Goal: Task Accomplishment & Management: Manage account settings

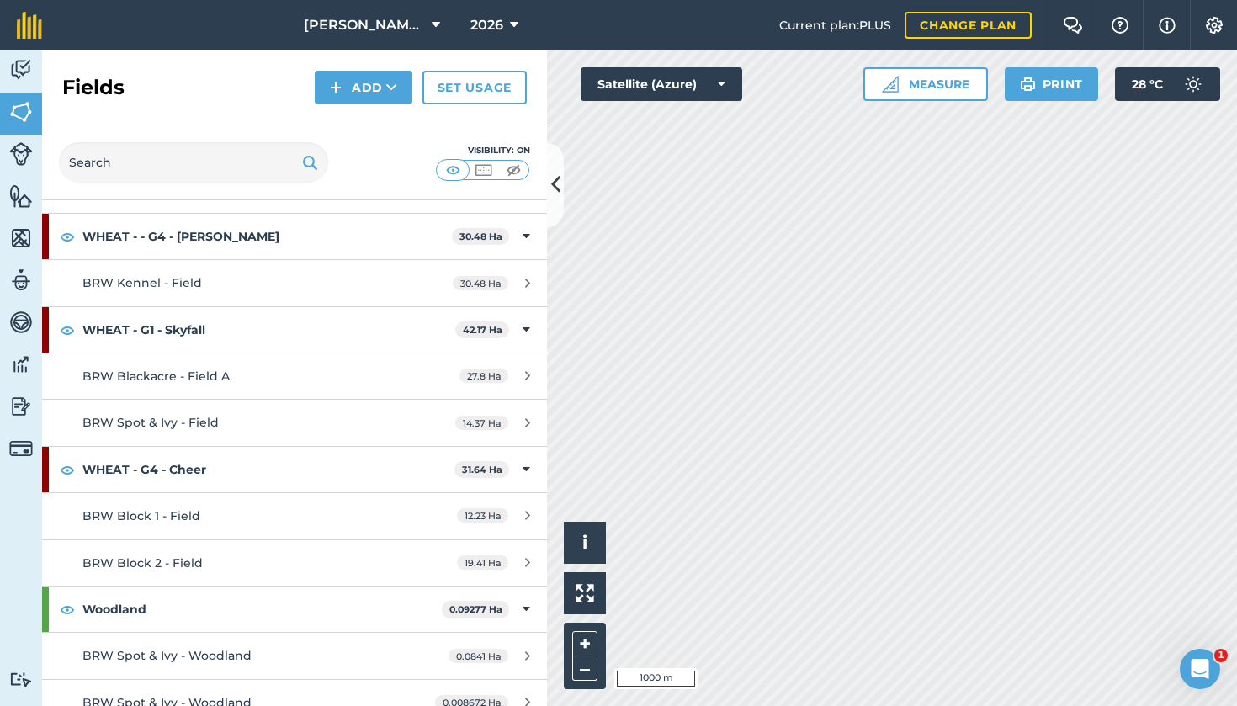
scroll to position [2348, 0]
click at [192, 509] on span "BRW Block 1 - Field" at bounding box center [141, 516] width 118 height 15
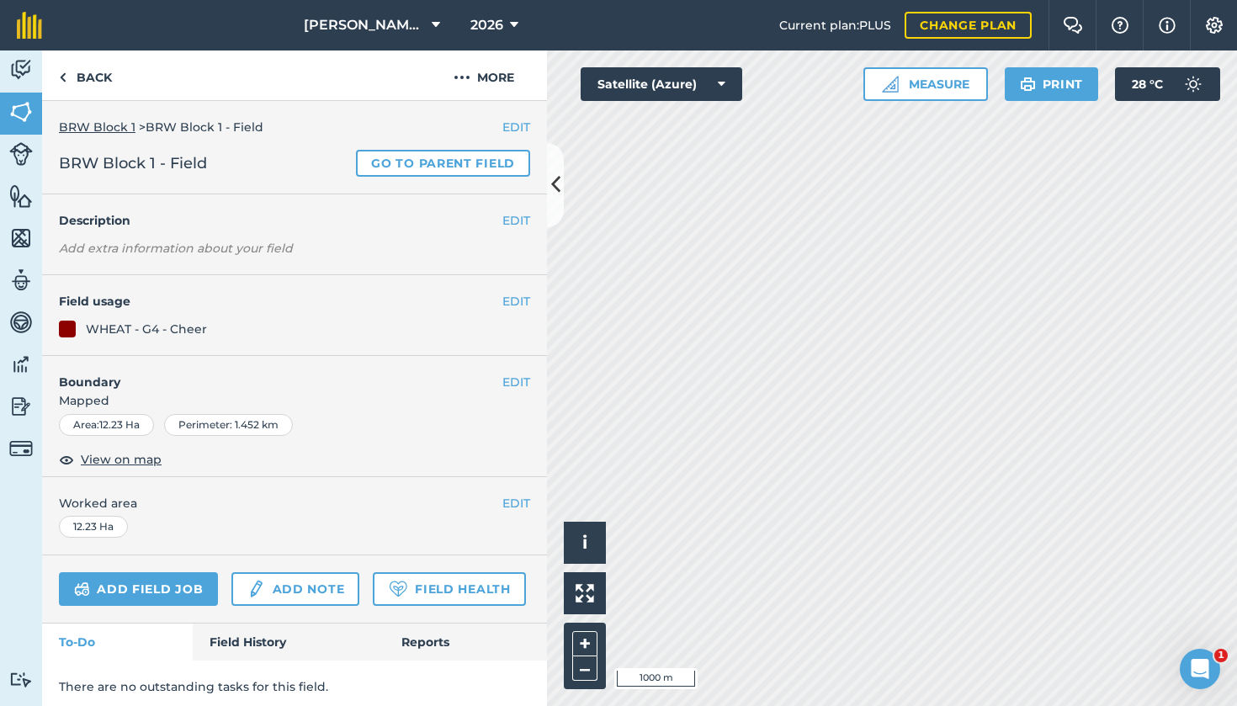
click at [513, 299] on button "EDIT" at bounding box center [516, 301] width 28 height 19
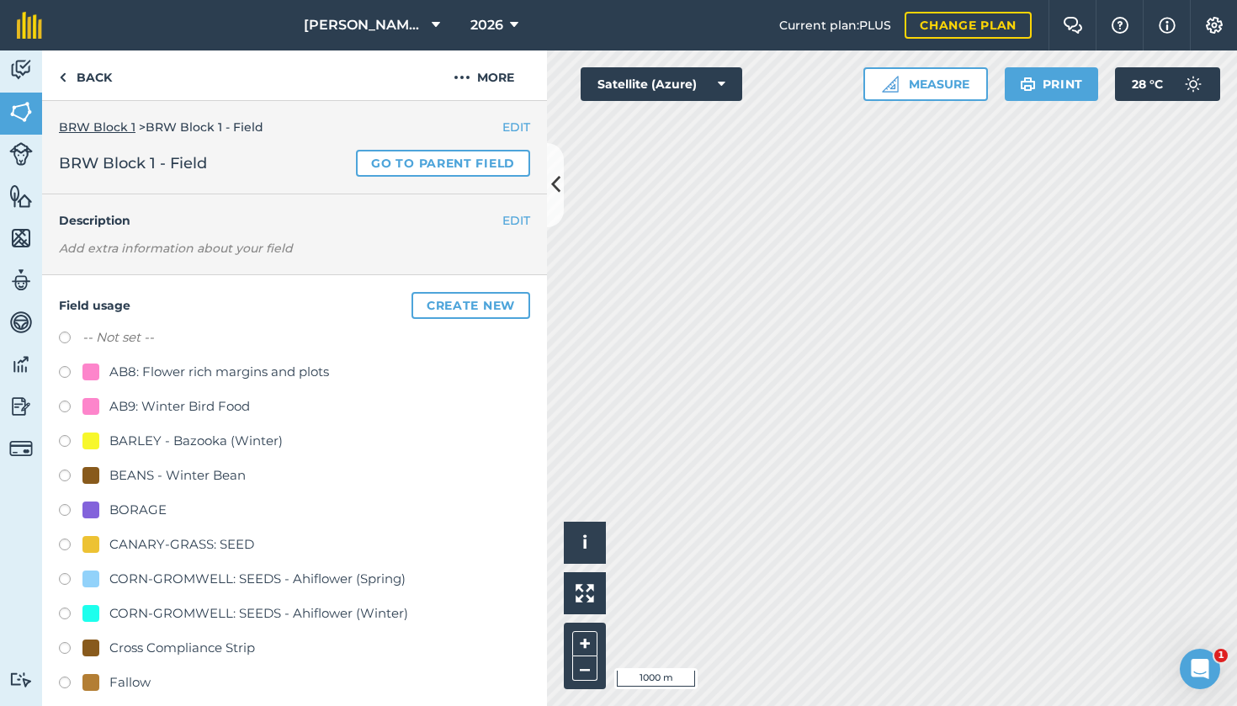
click at [68, 441] on label at bounding box center [71, 443] width 24 height 17
radio input "true"
radio input "false"
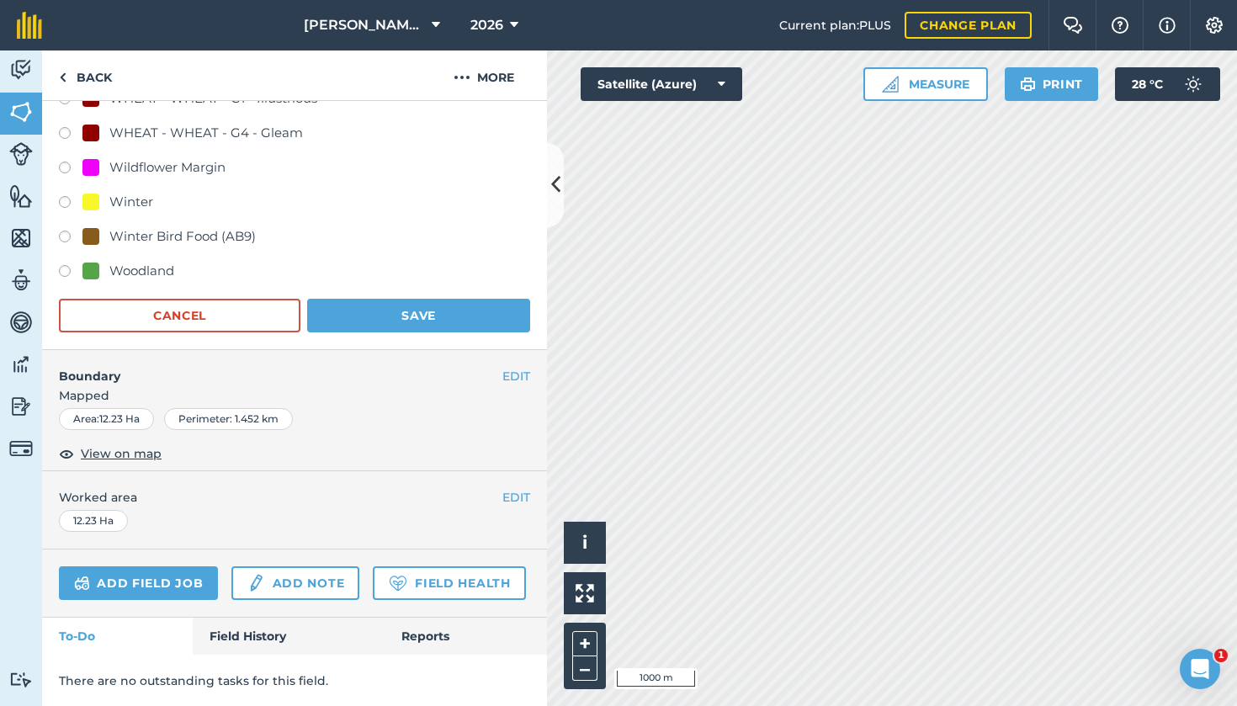
scroll to position [1480, 0]
click at [447, 322] on button "Save" at bounding box center [418, 317] width 223 height 34
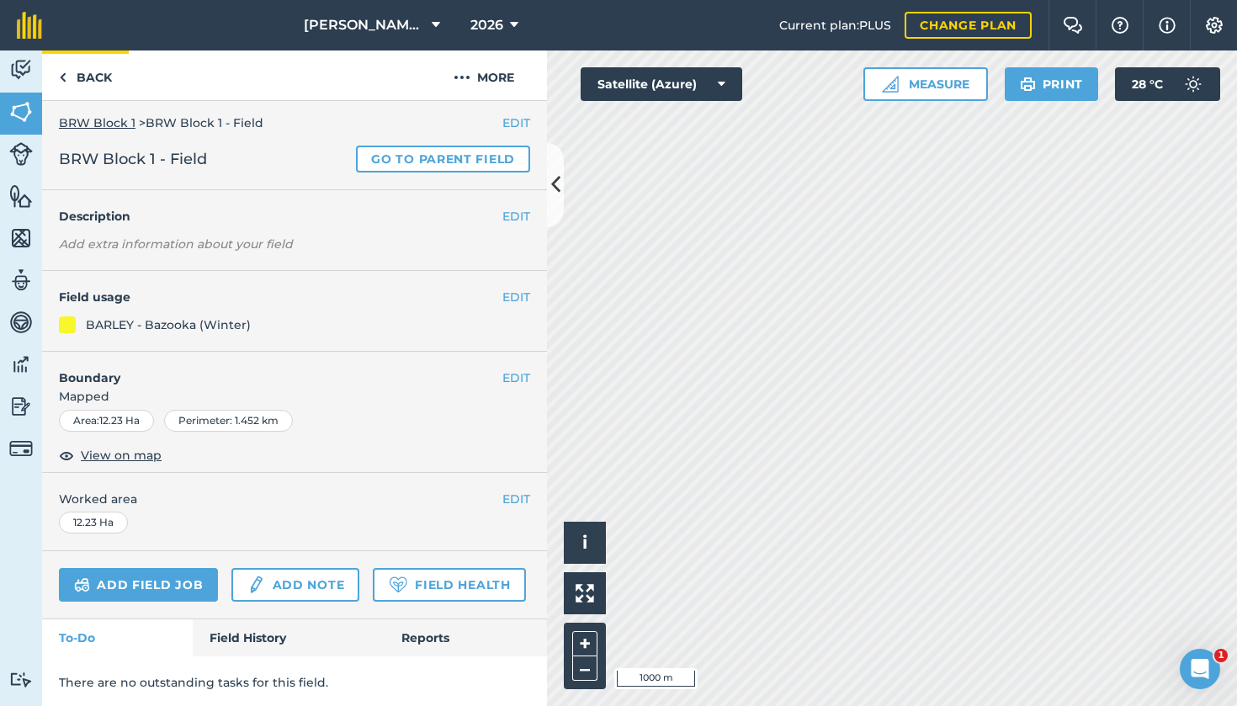
click at [99, 78] on link "Back" at bounding box center [85, 75] width 87 height 50
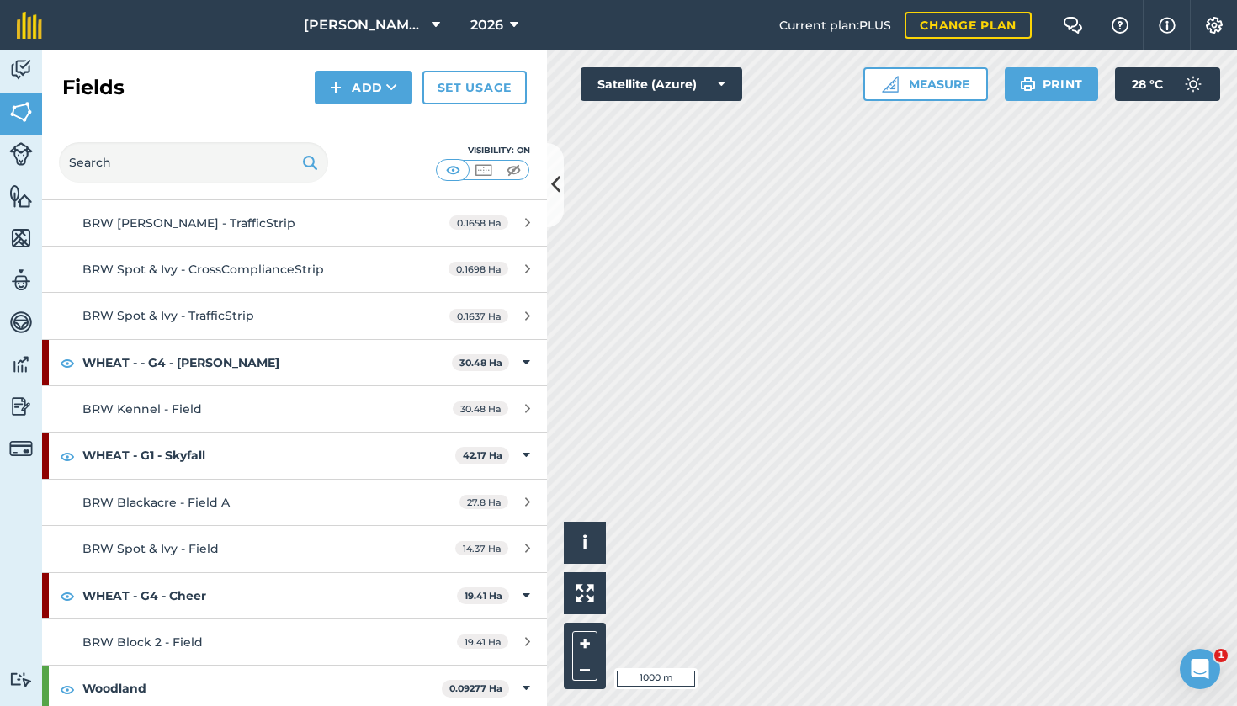
scroll to position [2321, 0]
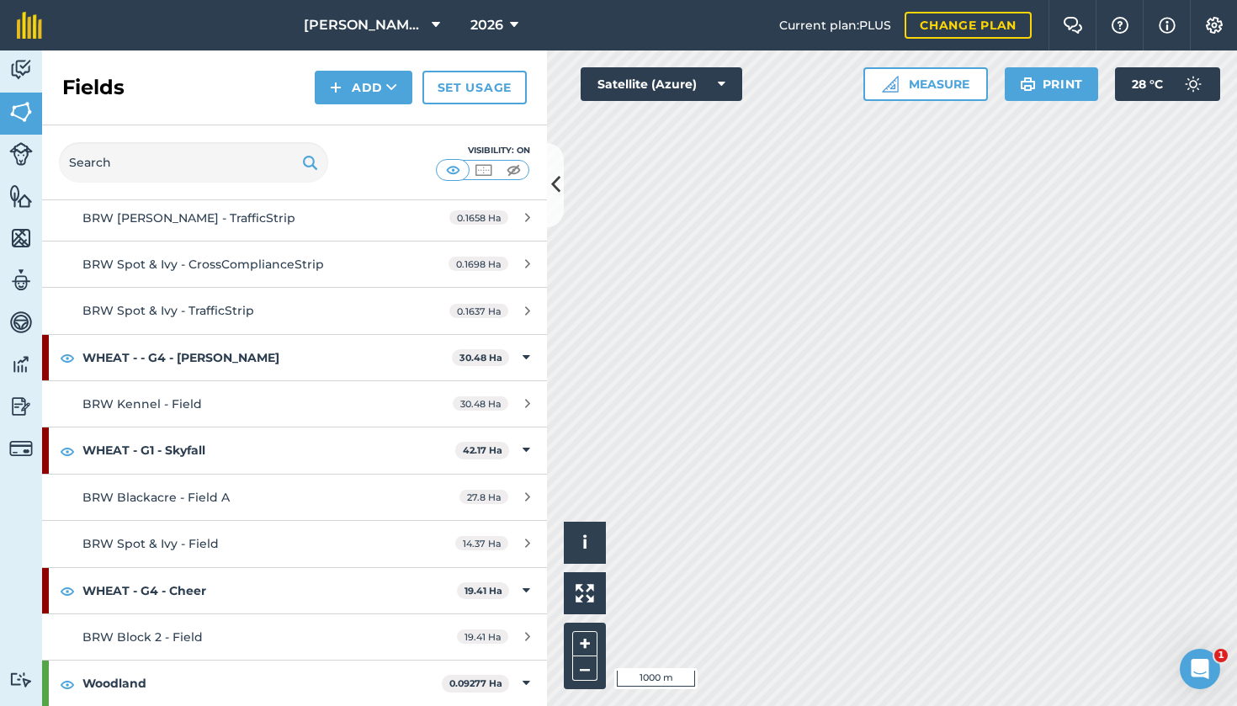
click at [170, 629] on span "BRW Block 2 - Field" at bounding box center [142, 636] width 120 height 15
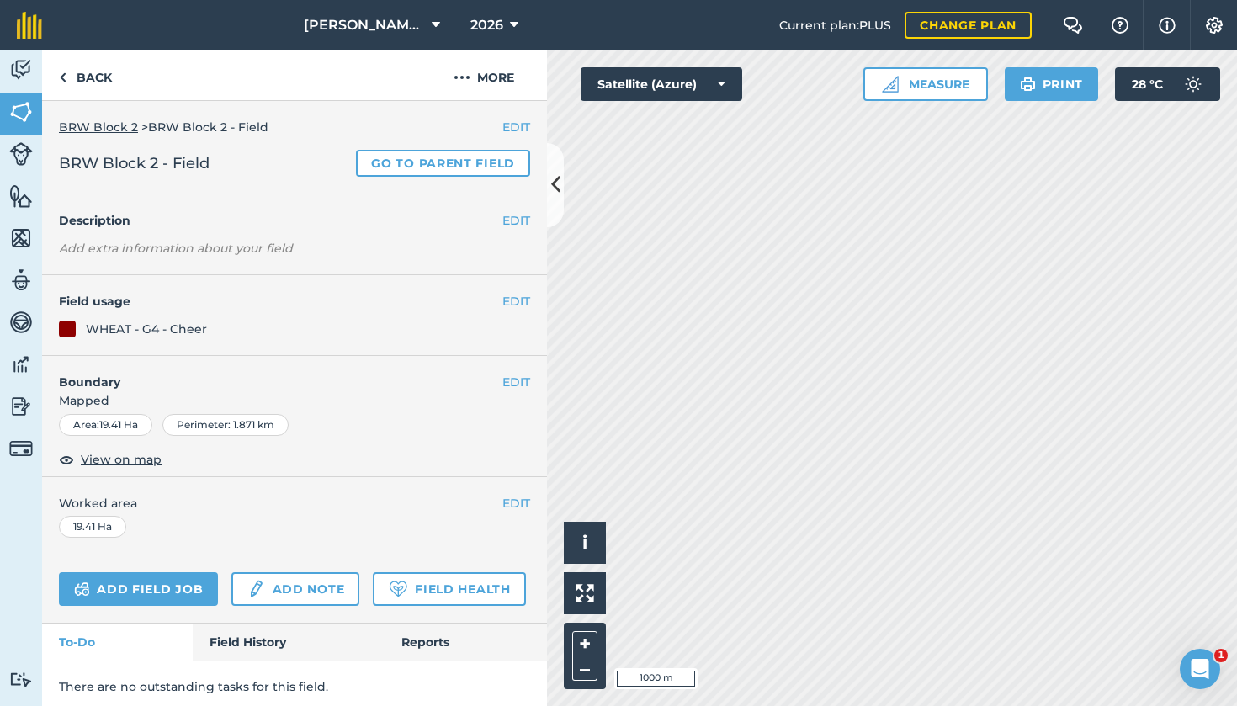
click at [512, 299] on button "EDIT" at bounding box center [516, 301] width 28 height 19
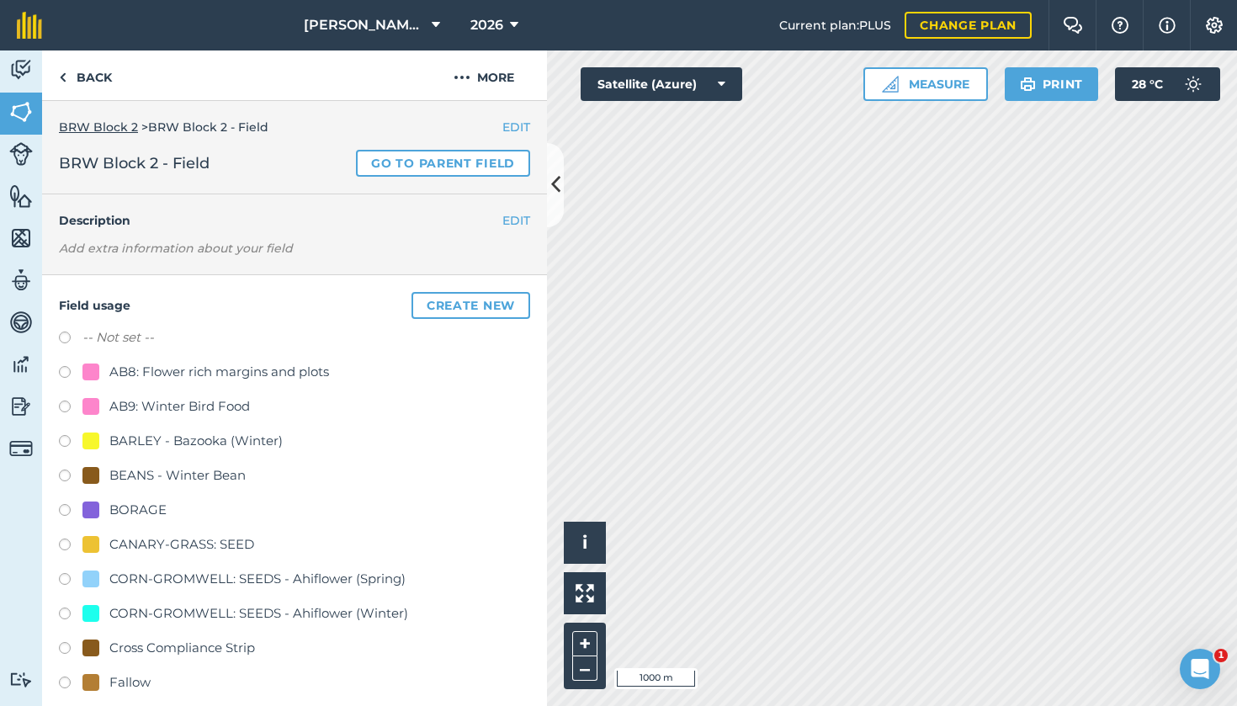
click at [67, 441] on label at bounding box center [71, 443] width 24 height 17
radio input "true"
radio input "false"
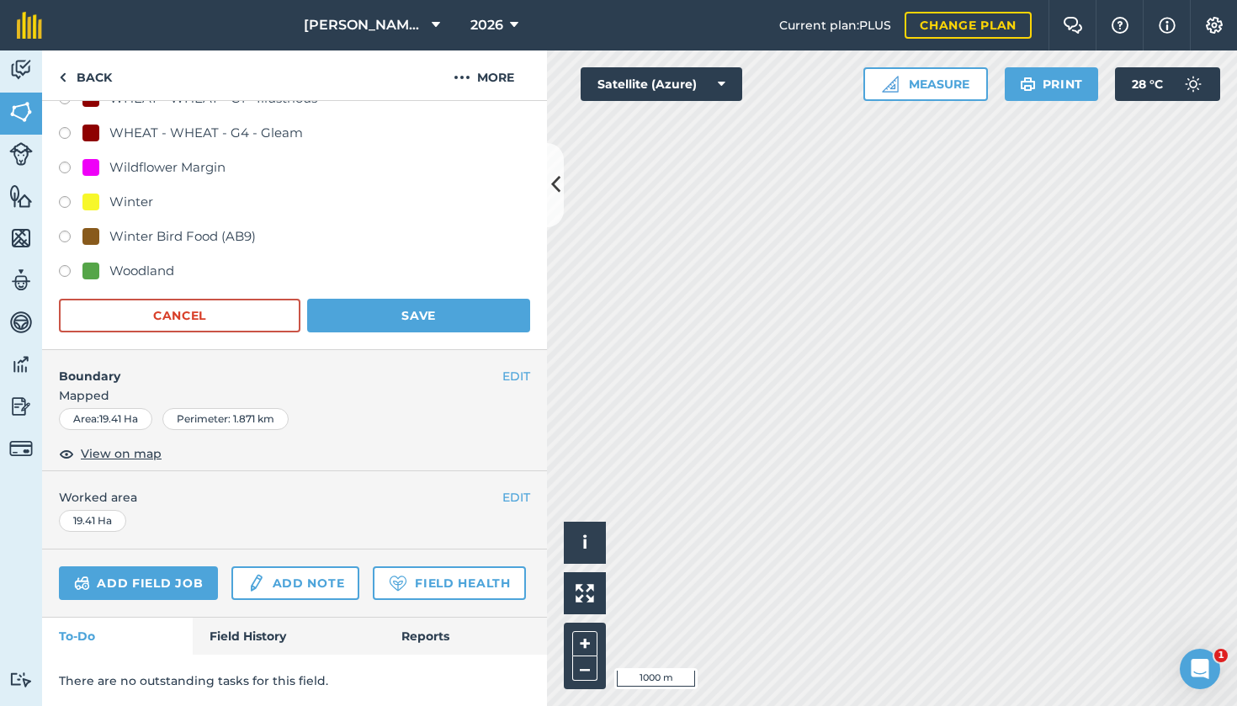
scroll to position [1480, 0]
click at [391, 310] on button "Save" at bounding box center [418, 317] width 223 height 34
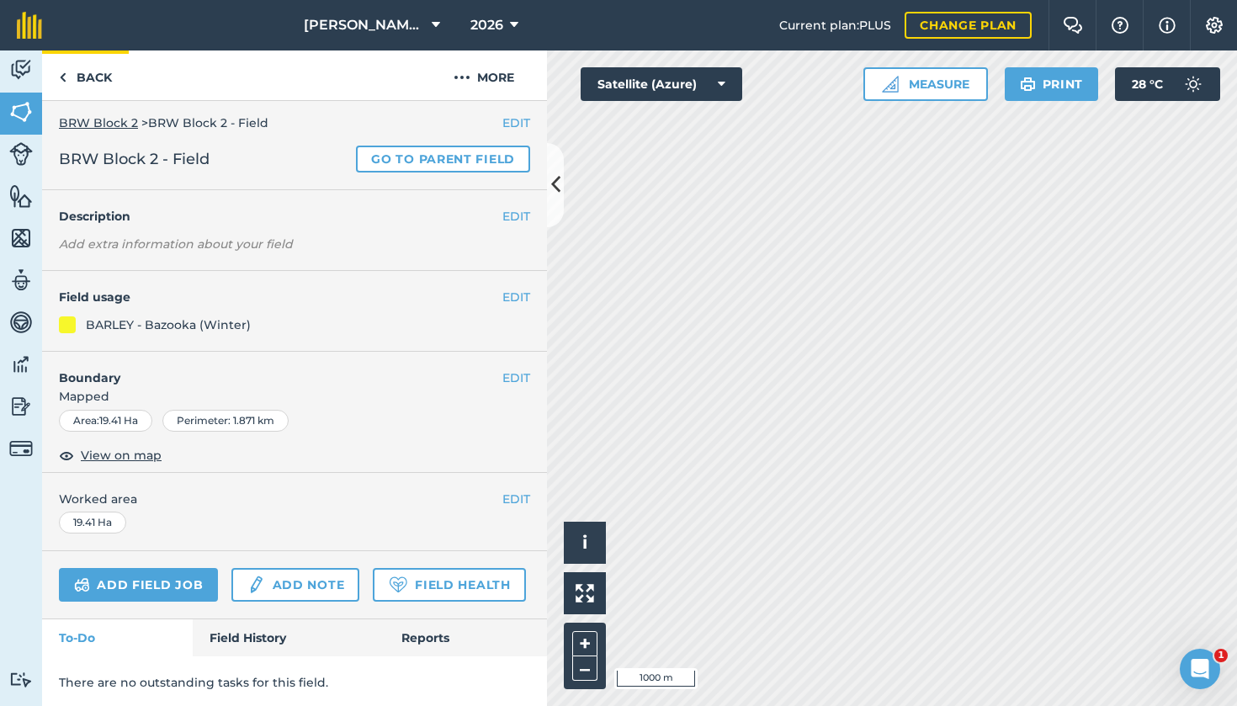
click at [94, 82] on link "Back" at bounding box center [85, 75] width 87 height 50
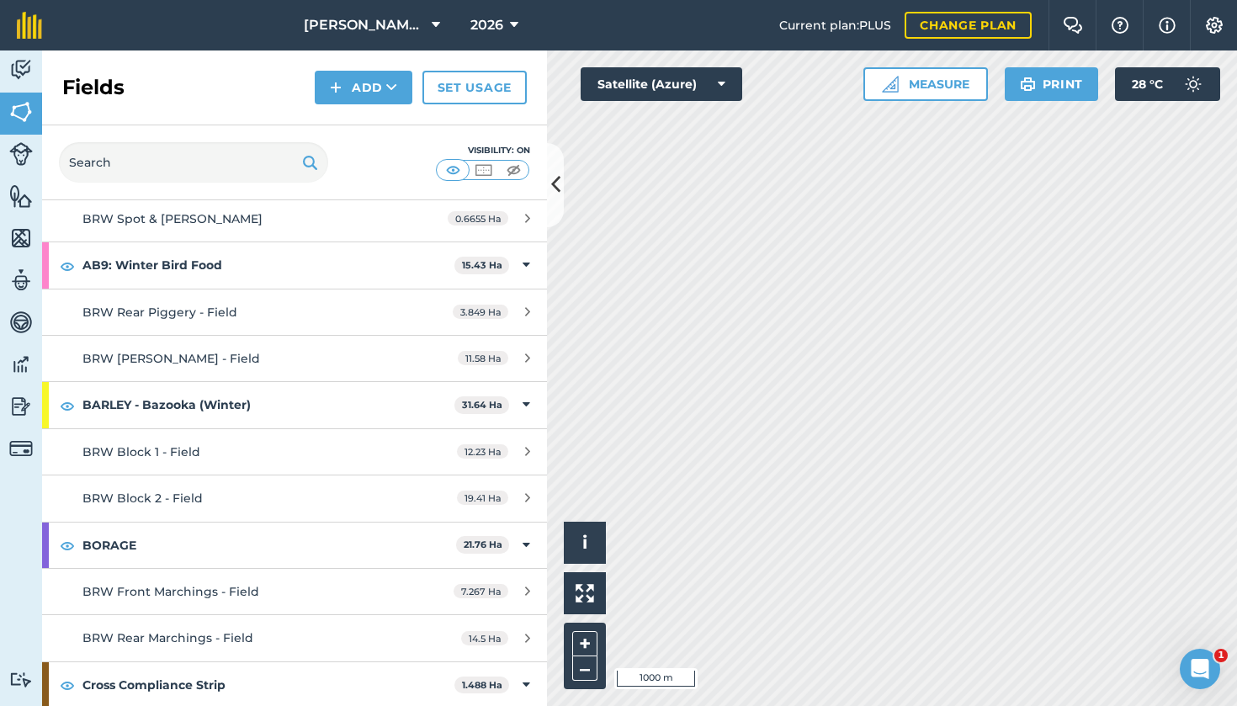
scroll to position [745, 0]
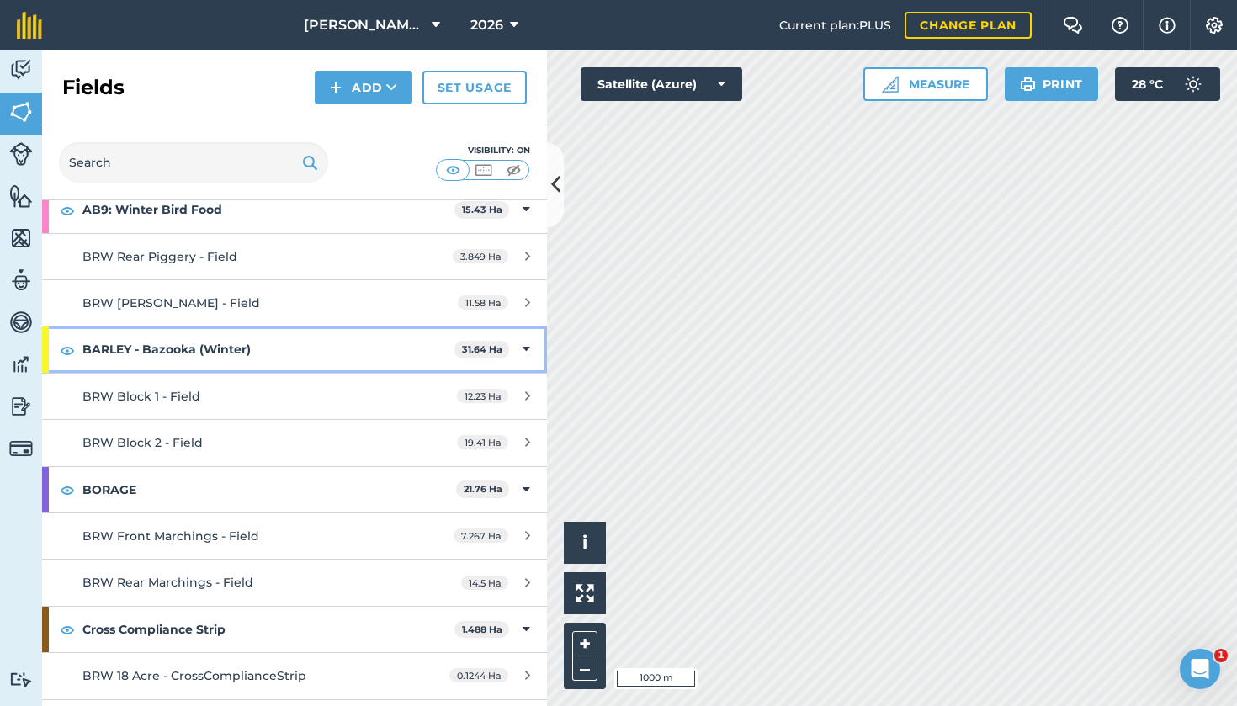
click at [196, 343] on strong "BARLEY - Bazooka (Winter)" at bounding box center [268, 348] width 372 height 45
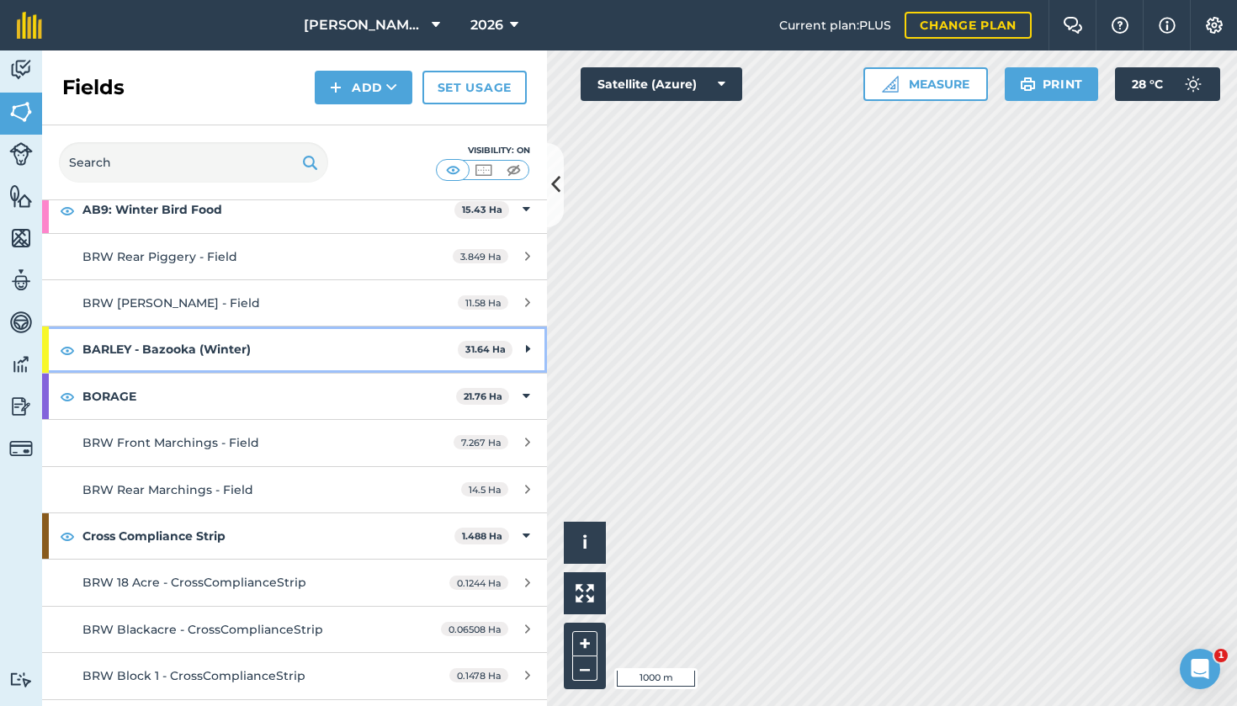
click at [196, 343] on strong "BARLEY - Bazooka (Winter)" at bounding box center [269, 348] width 375 height 45
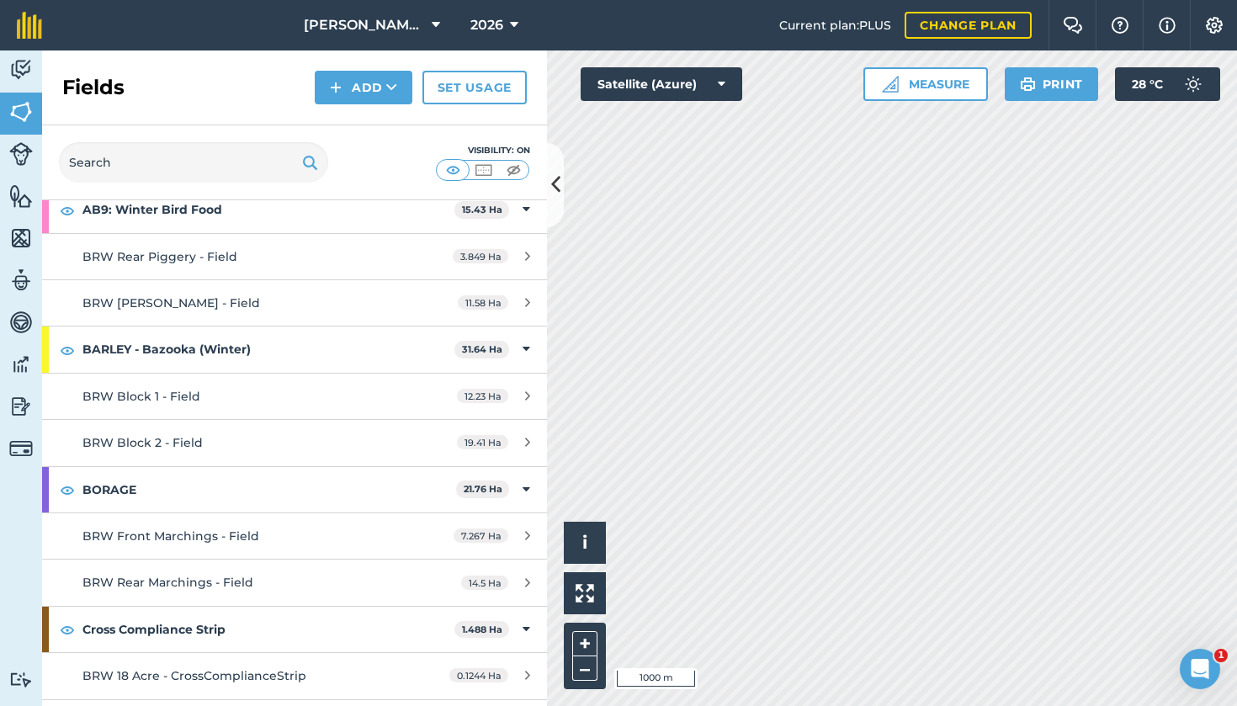
click at [312, 375] on link "BRW Block 1 - Field 12.23 Ha" at bounding box center [294, 396] width 505 height 45
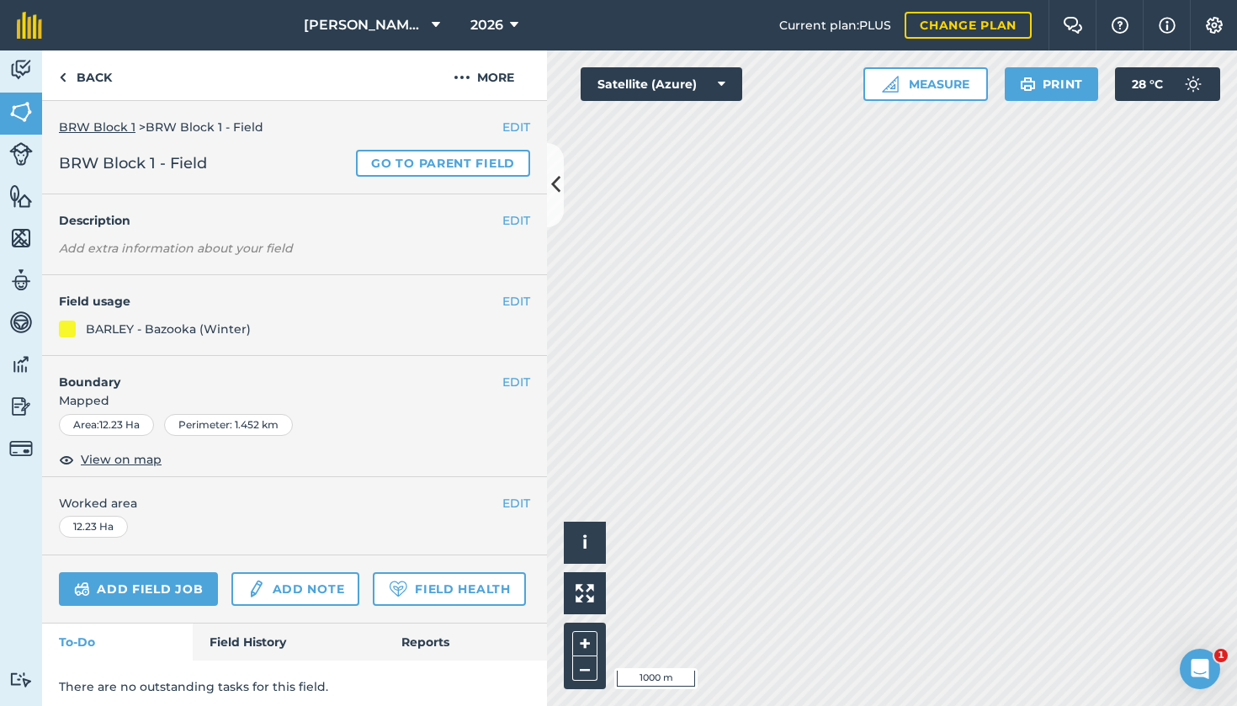
click at [520, 305] on button "EDIT" at bounding box center [516, 301] width 28 height 19
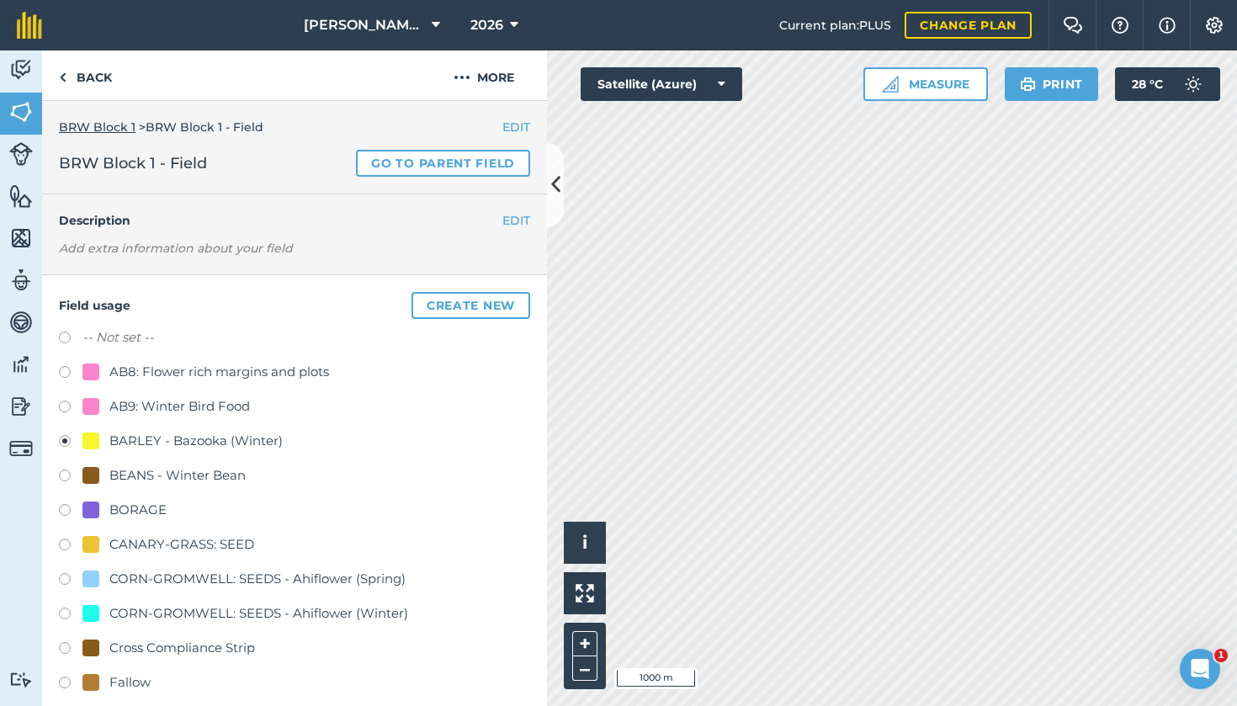
click at [469, 307] on button "Create new" at bounding box center [470, 305] width 119 height 27
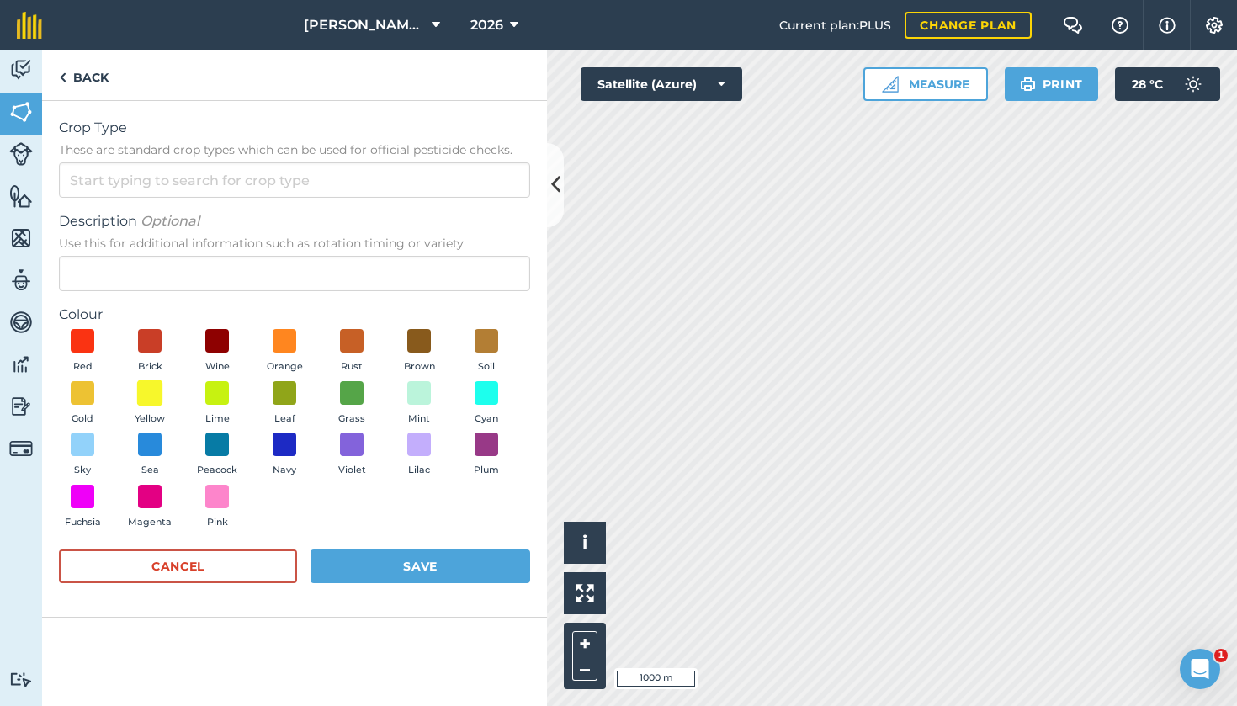
click at [147, 400] on span at bounding box center [150, 392] width 26 height 26
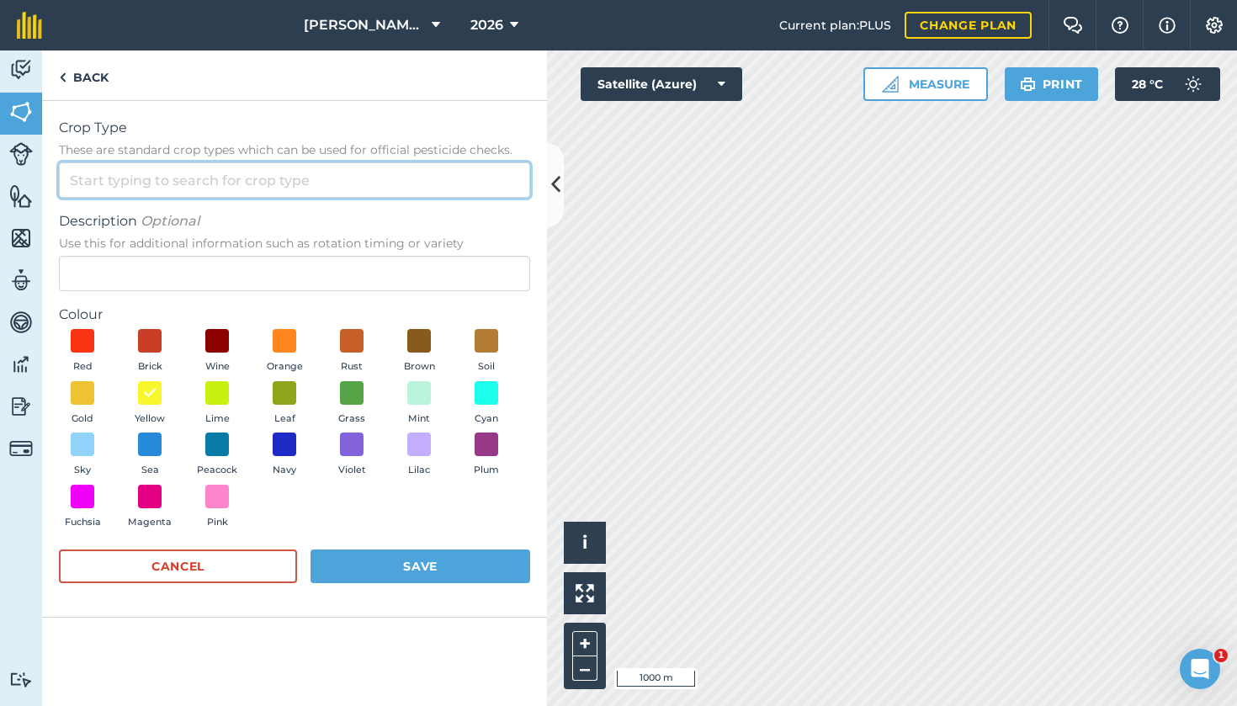
click at [183, 178] on input "Crop Type These are standard crop types which can be used for official pesticid…" at bounding box center [294, 179] width 471 height 35
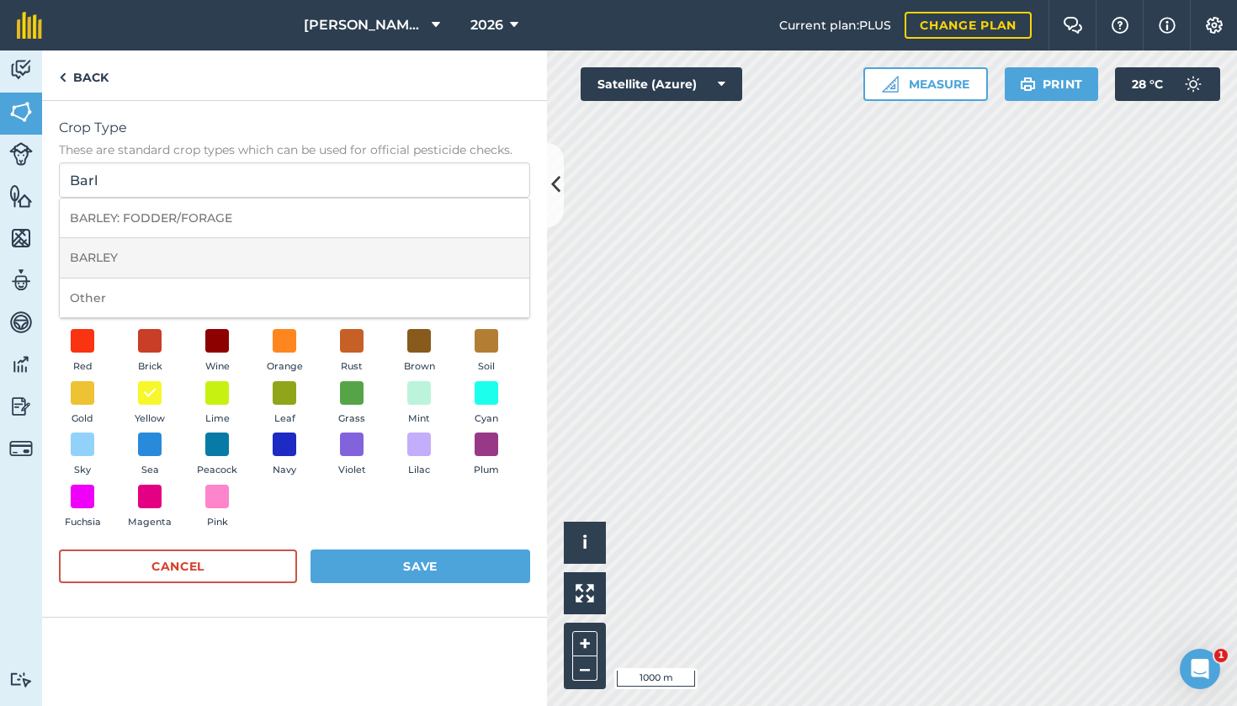
click at [101, 258] on li "BARLEY" at bounding box center [294, 258] width 469 height 40
type input "BARLEY"
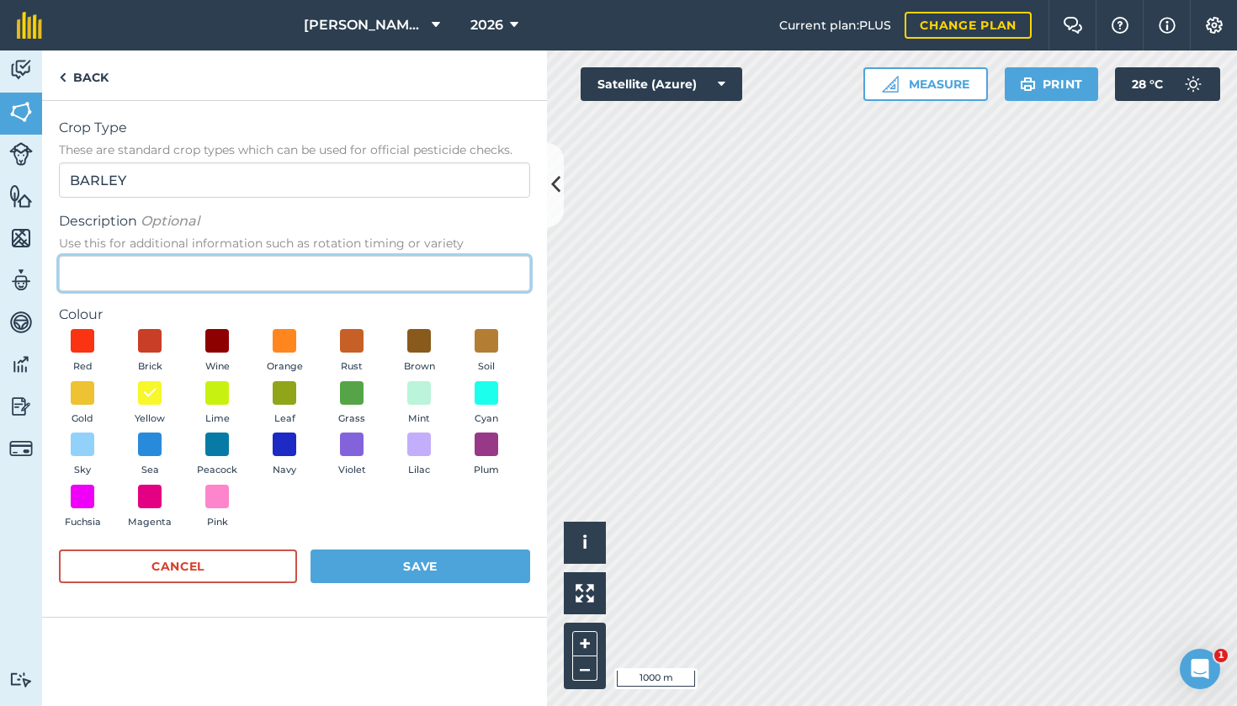
click at [109, 269] on input "Description Optional Use this for additional information such as rotation timin…" at bounding box center [294, 273] width 471 height 35
type input "KingsBarn"
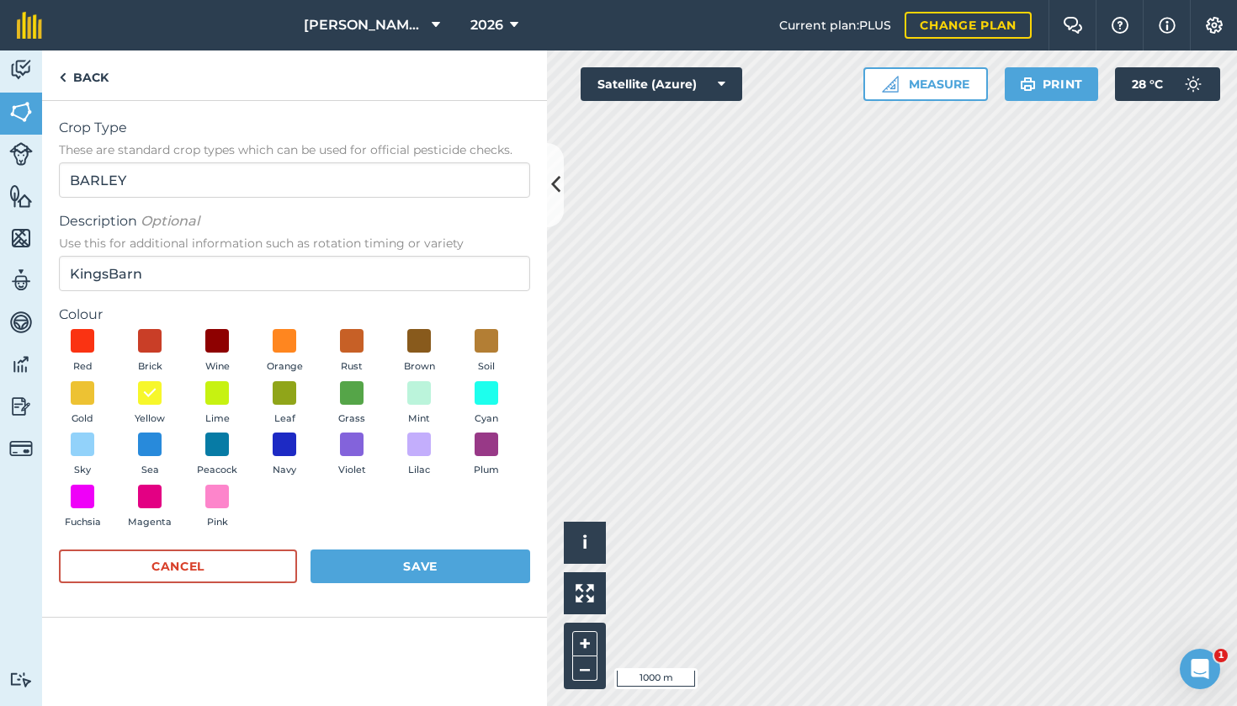
click at [396, 565] on button "Save" at bounding box center [420, 566] width 220 height 34
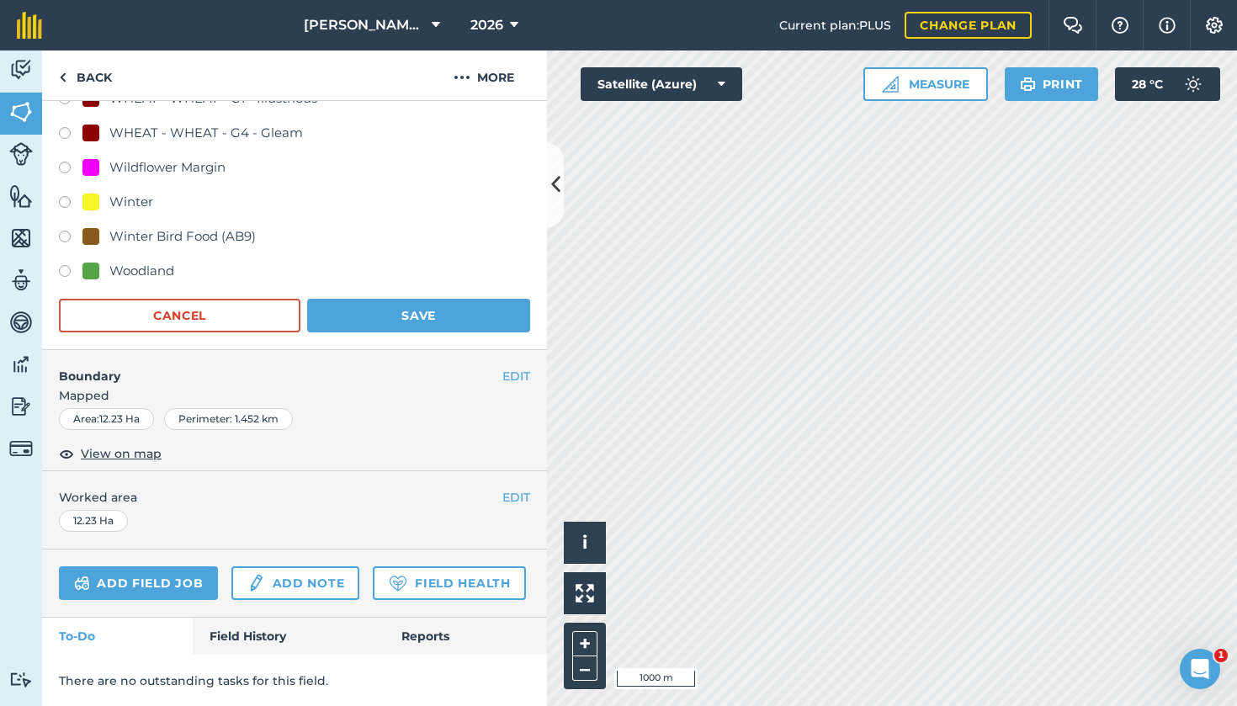
scroll to position [1514, 0]
click at [457, 321] on button "Save" at bounding box center [418, 317] width 223 height 34
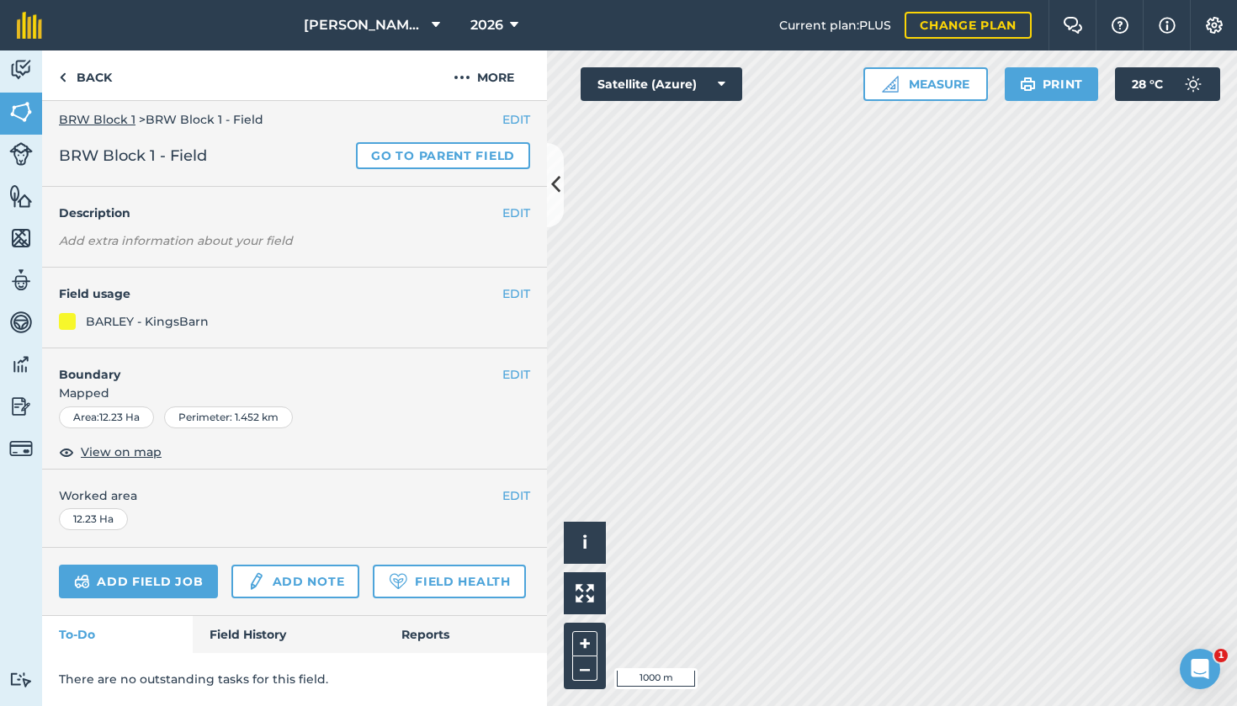
scroll to position [4, 0]
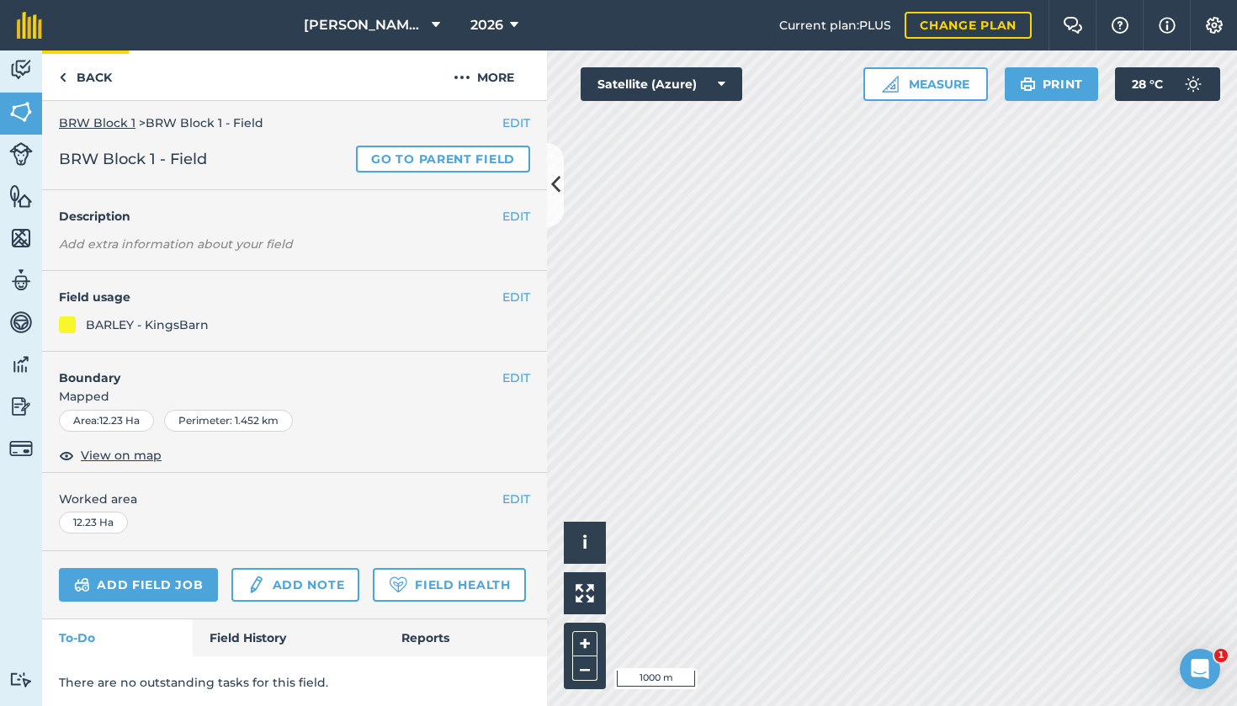
click at [82, 79] on link "Back" at bounding box center [85, 75] width 87 height 50
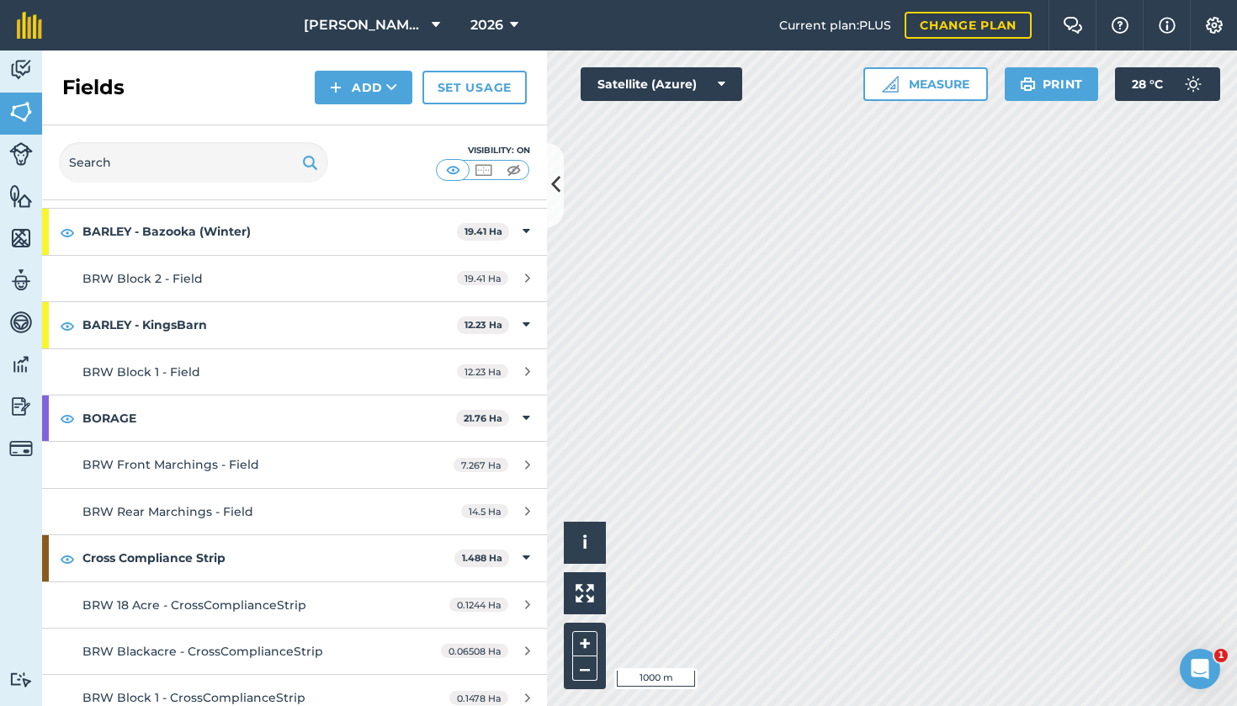
scroll to position [851, 0]
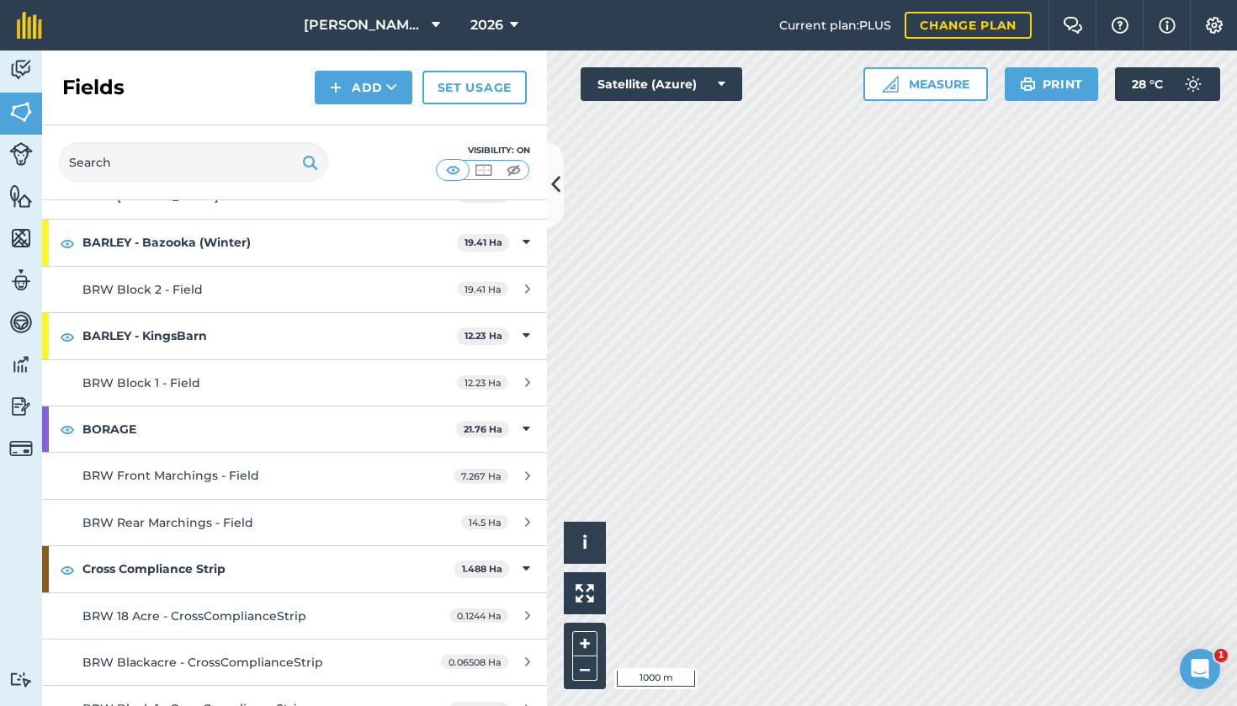
click at [468, 274] on link "BRW Block 2 - Field 19.41 Ha" at bounding box center [294, 289] width 505 height 45
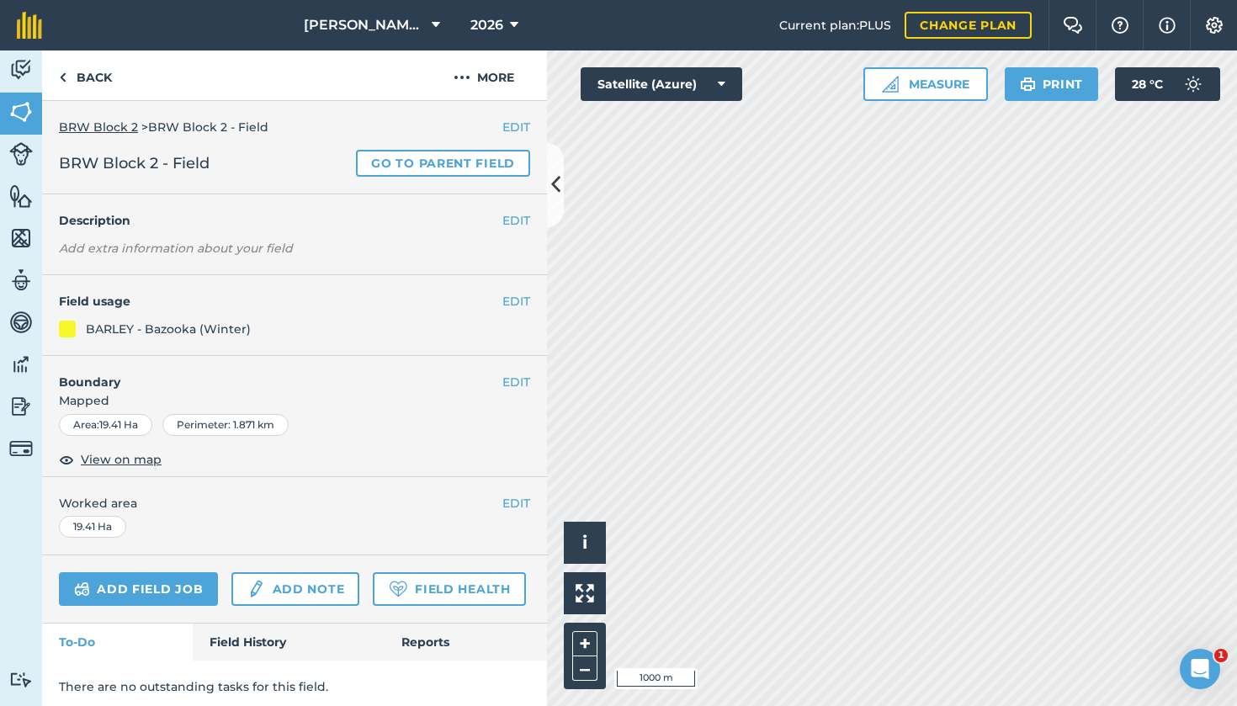
click at [526, 295] on button "EDIT" at bounding box center [516, 301] width 28 height 19
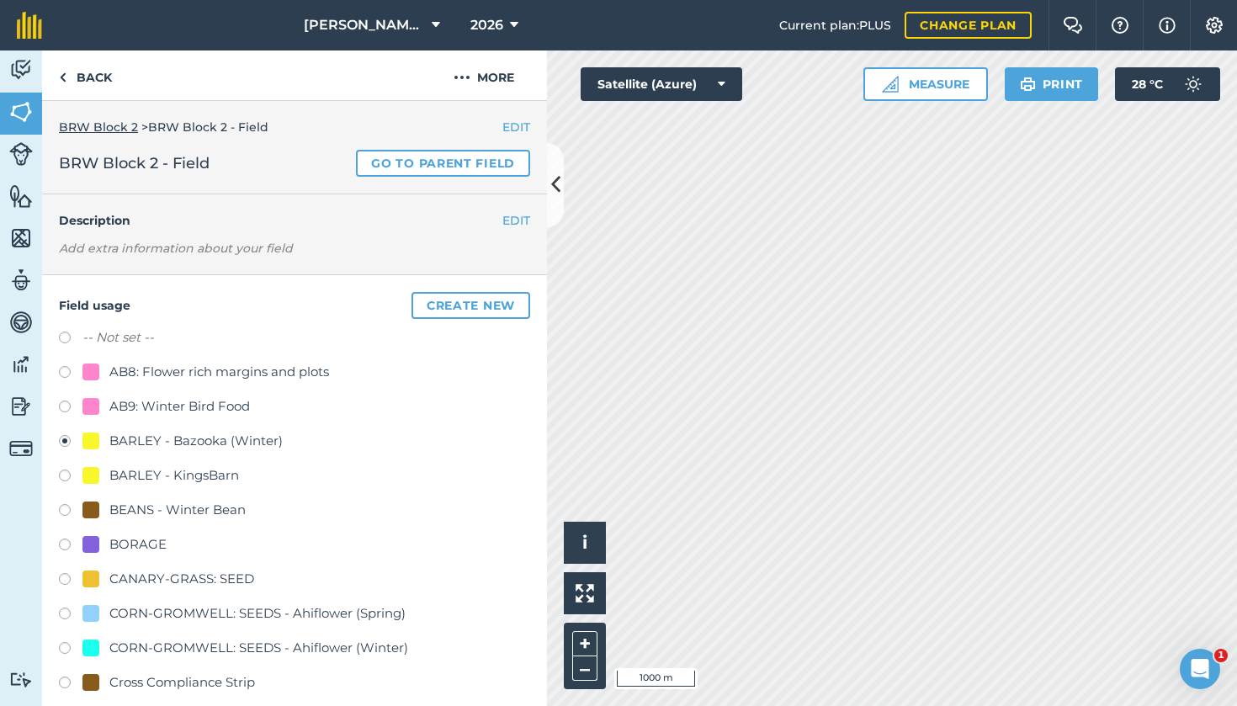
click at [66, 475] on label at bounding box center [71, 477] width 24 height 17
radio input "true"
radio input "false"
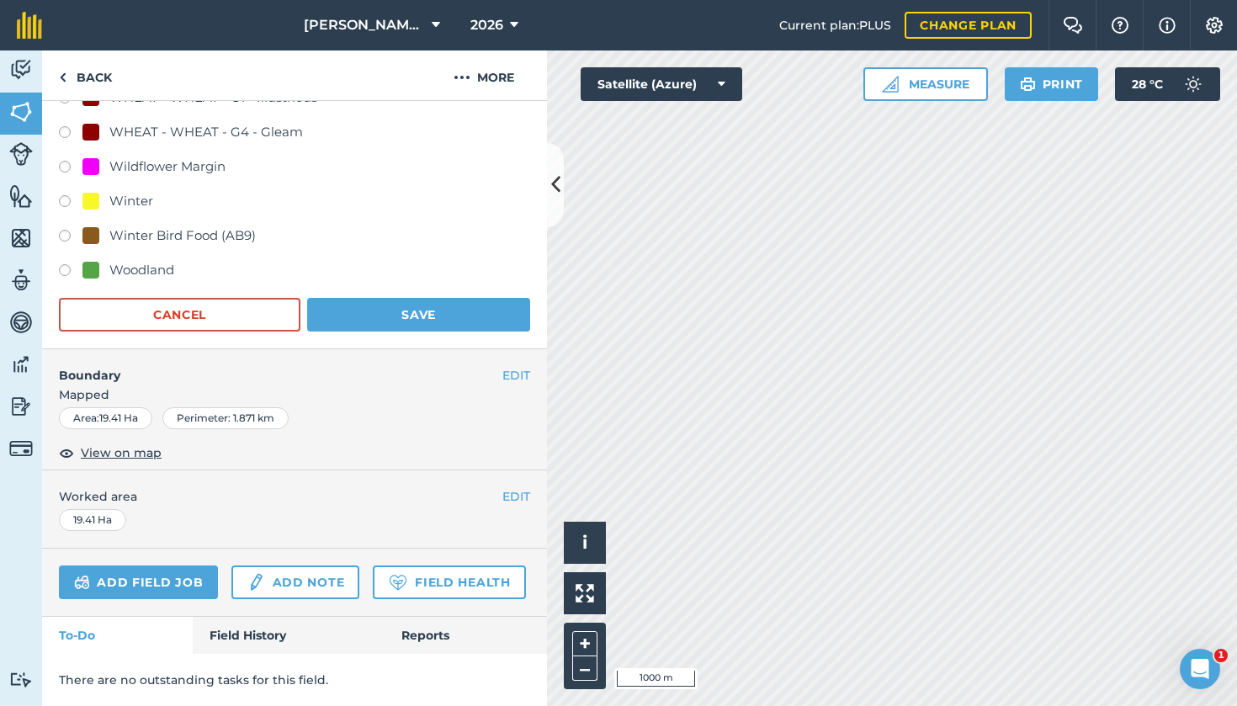
scroll to position [1514, 0]
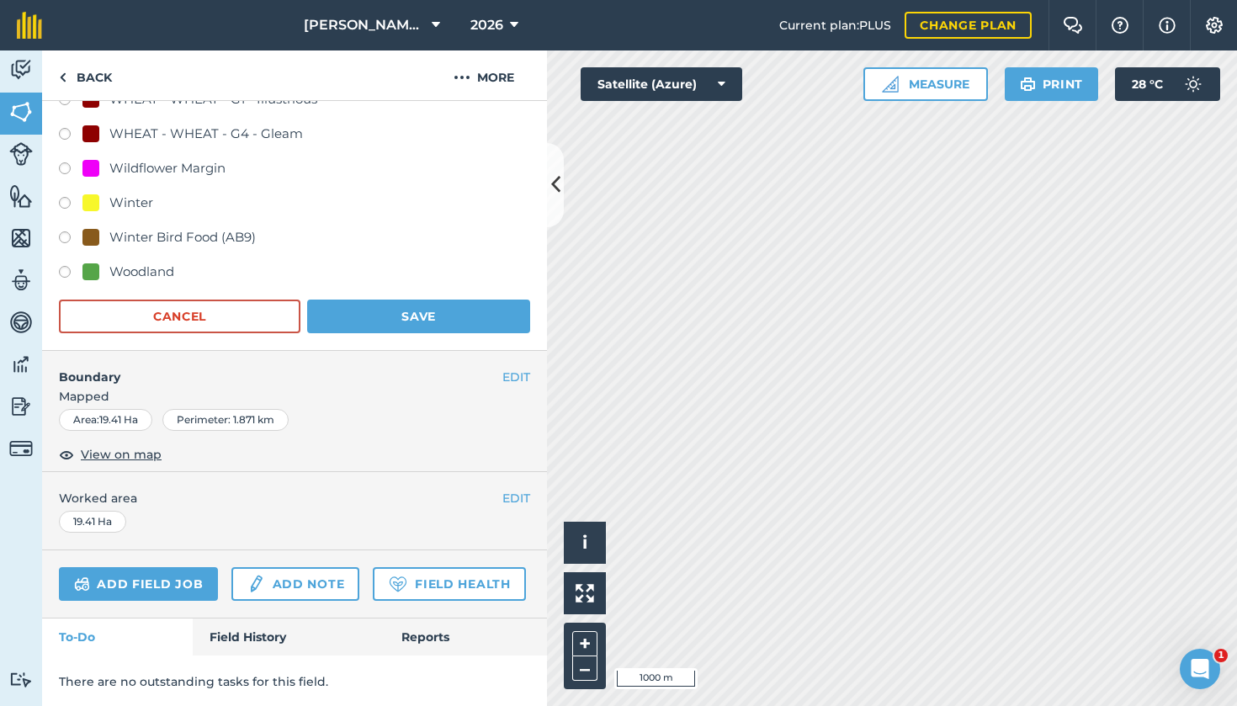
click at [412, 321] on button "Save" at bounding box center [418, 317] width 223 height 34
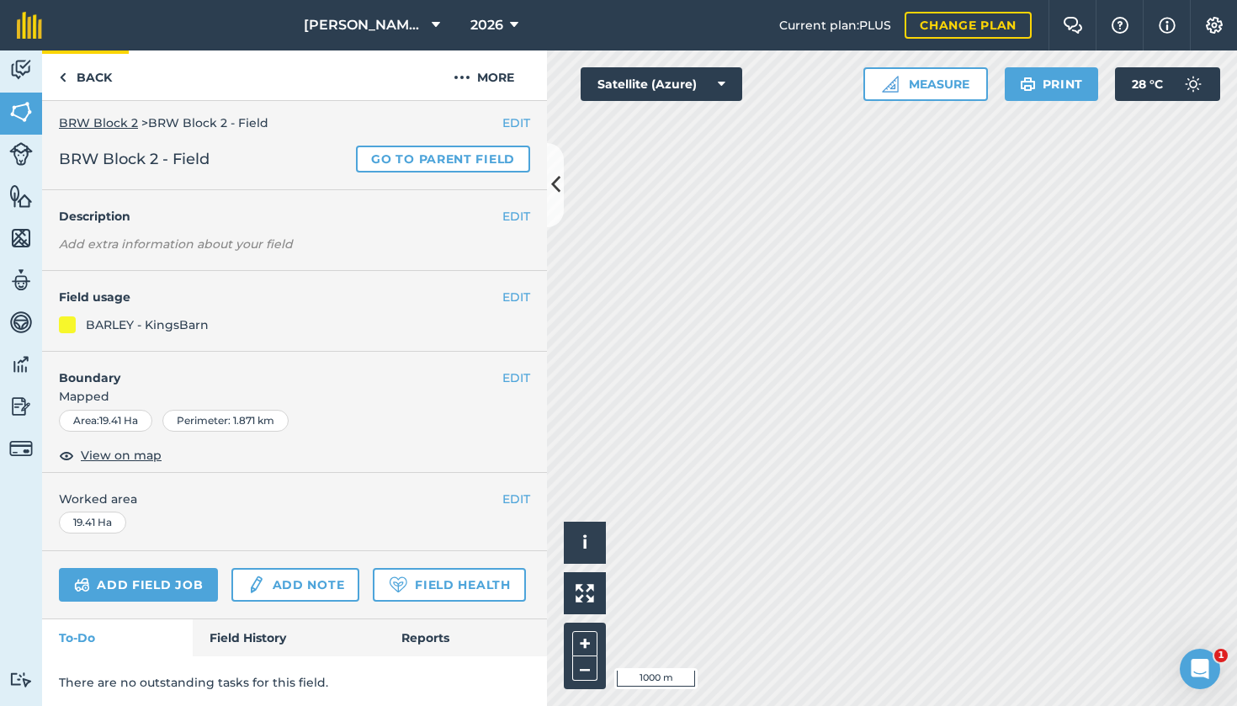
click at [83, 77] on link "Back" at bounding box center [85, 75] width 87 height 50
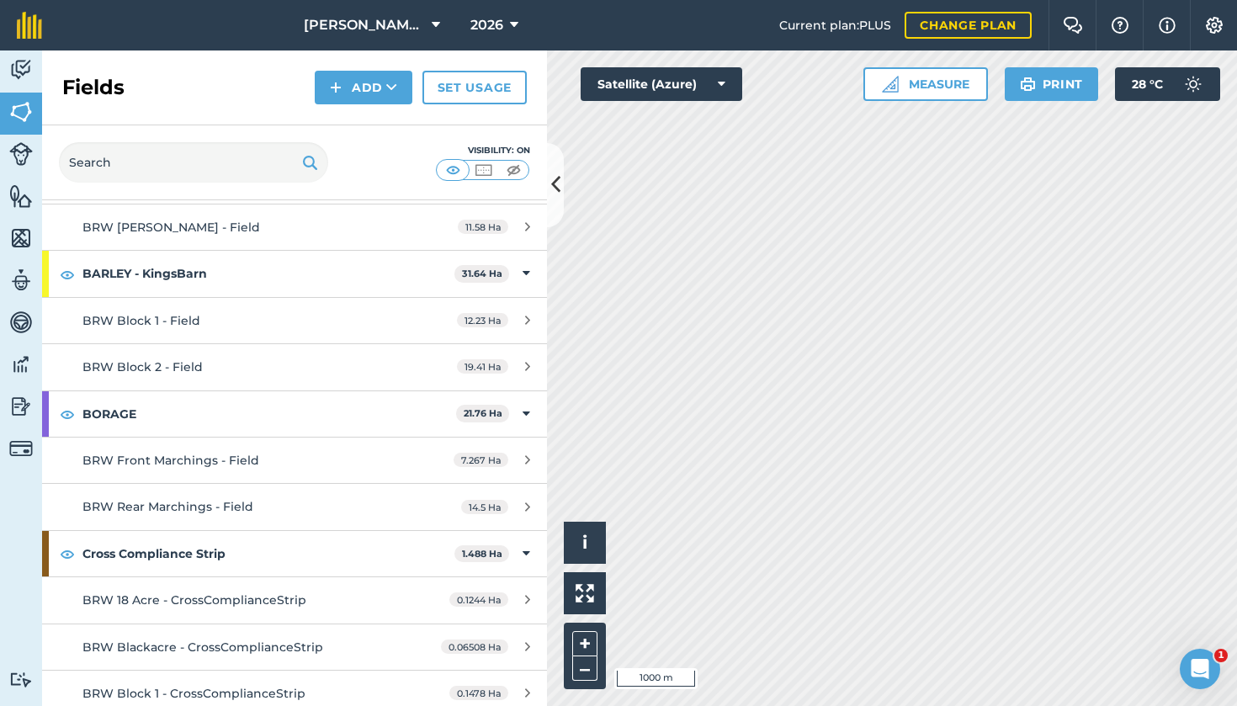
scroll to position [860, 0]
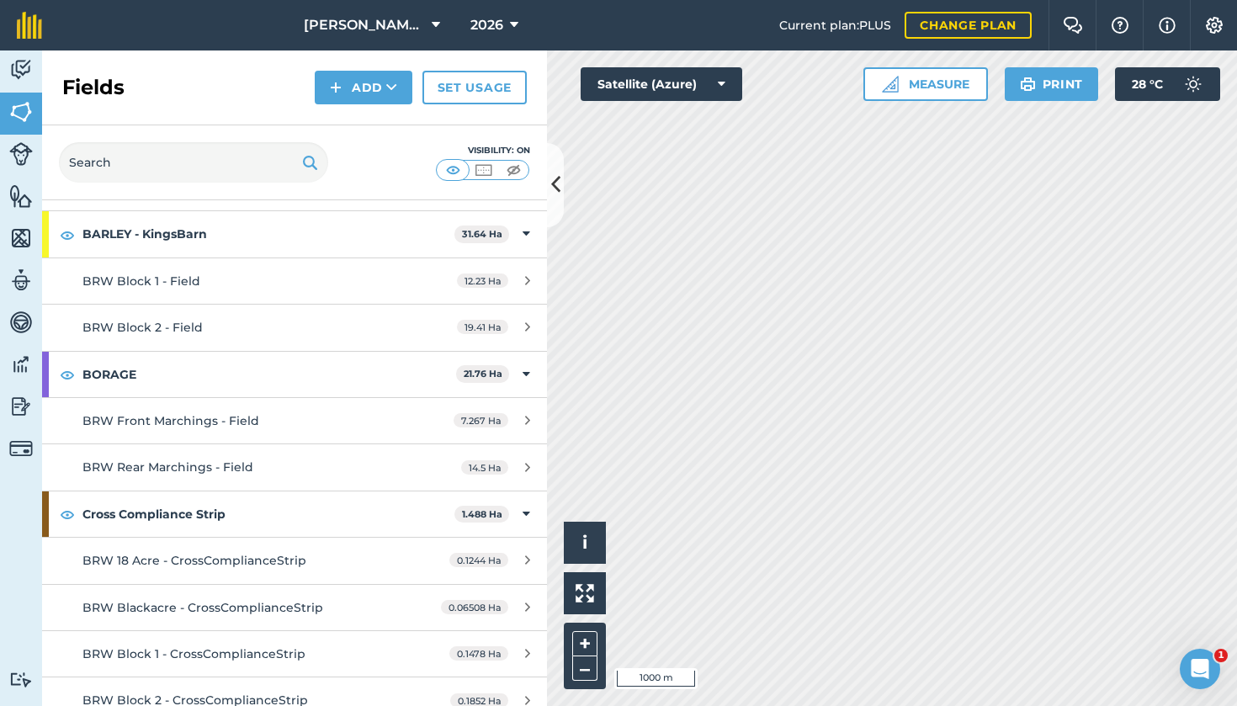
click at [435, 26] on icon at bounding box center [436, 25] width 8 height 20
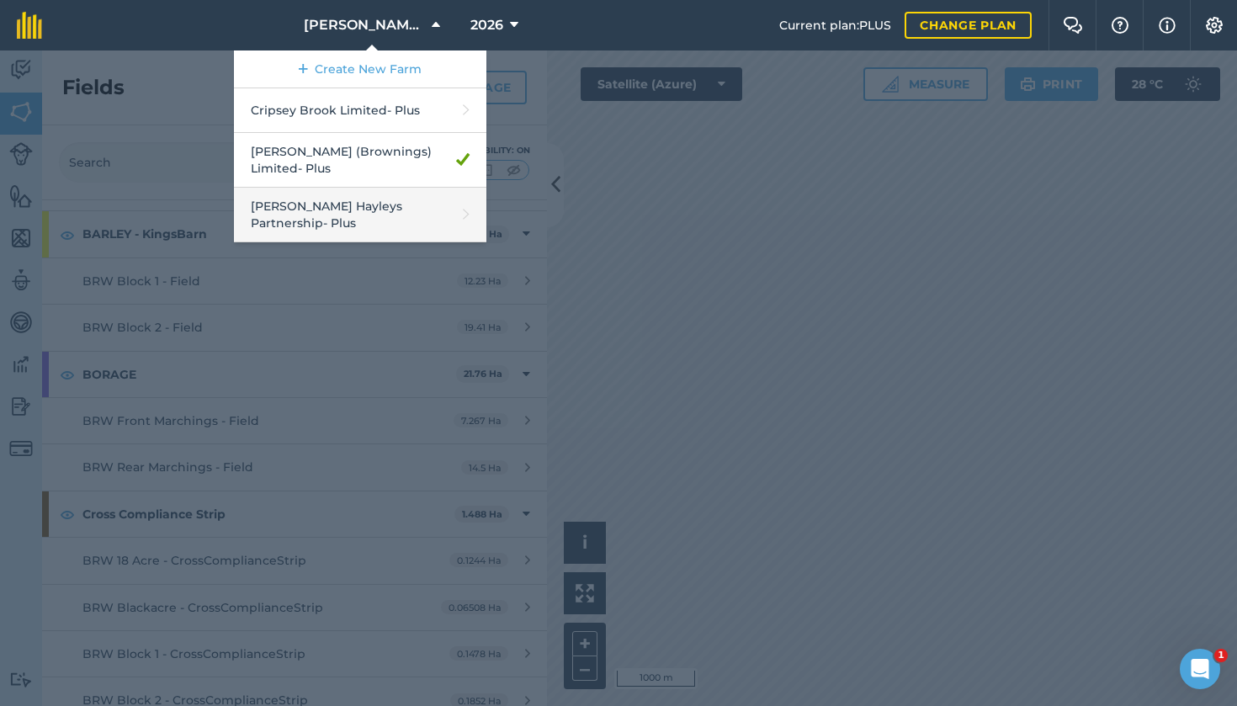
click at [345, 210] on link "[PERSON_NAME] Hayleys Partnership - Plus" at bounding box center [360, 215] width 252 height 55
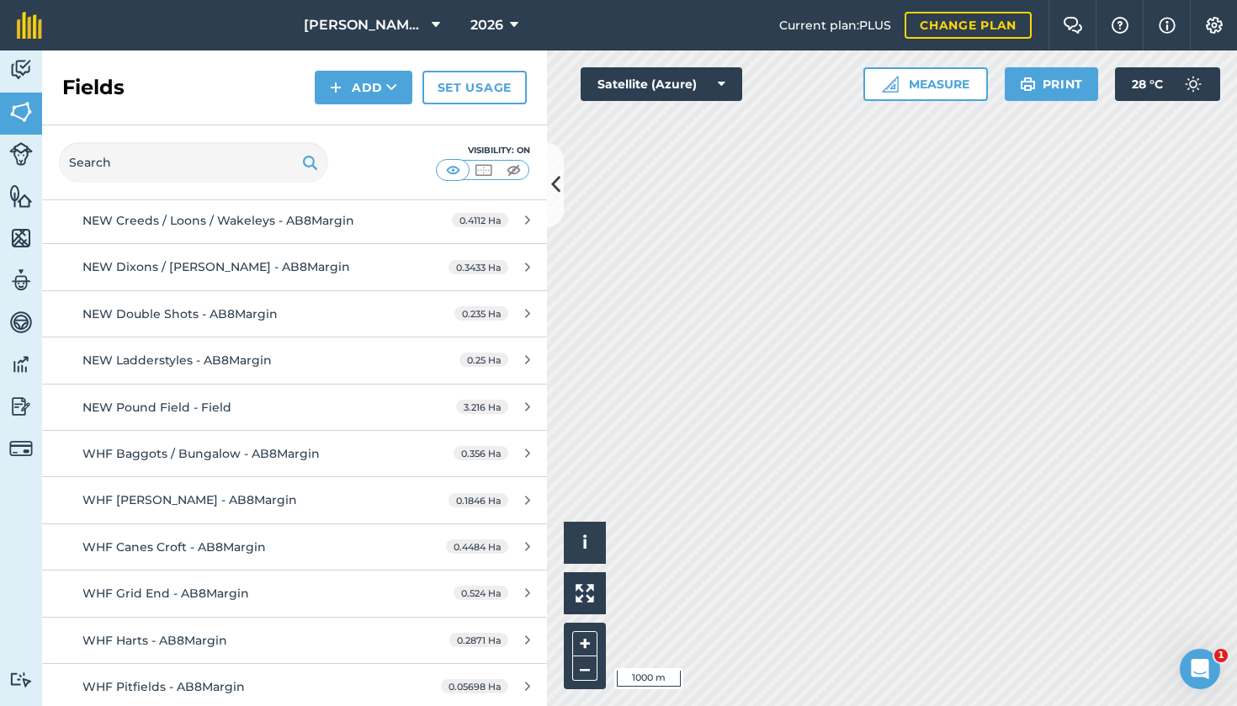
scroll to position [2735, 0]
click at [517, 24] on icon at bounding box center [514, 25] width 8 height 20
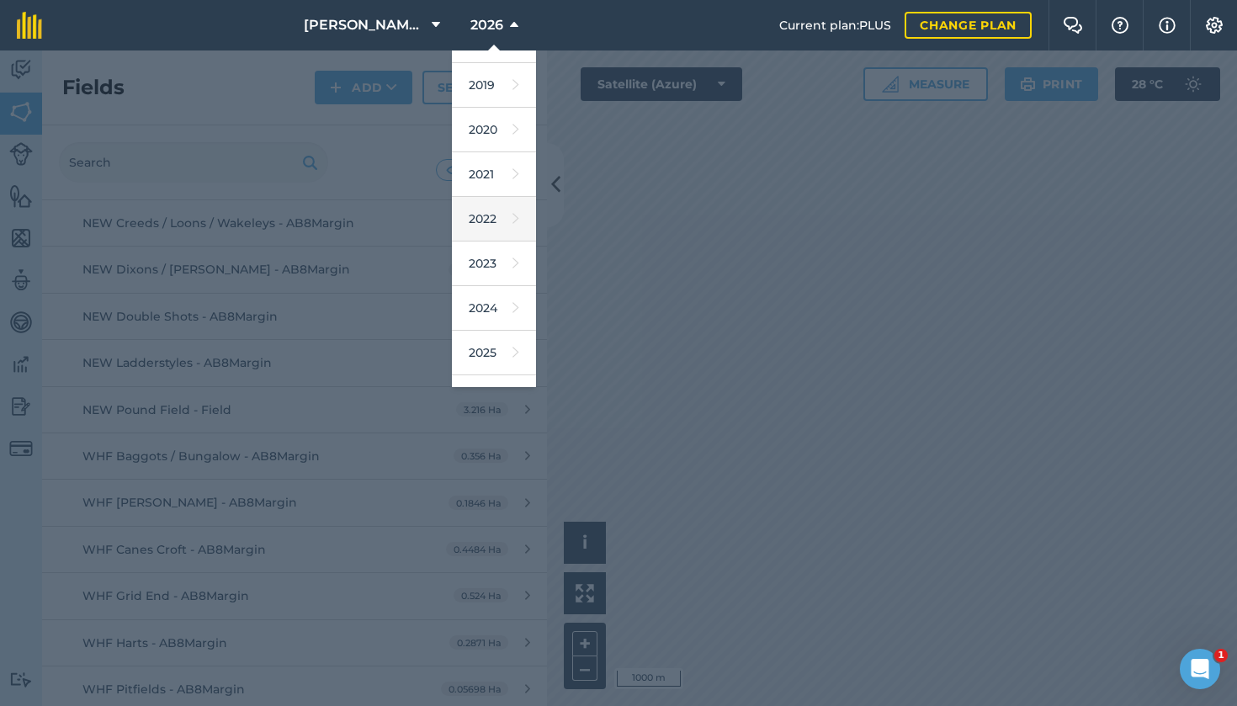
scroll to position [85, 0]
click at [493, 338] on link "2025" at bounding box center [494, 344] width 84 height 45
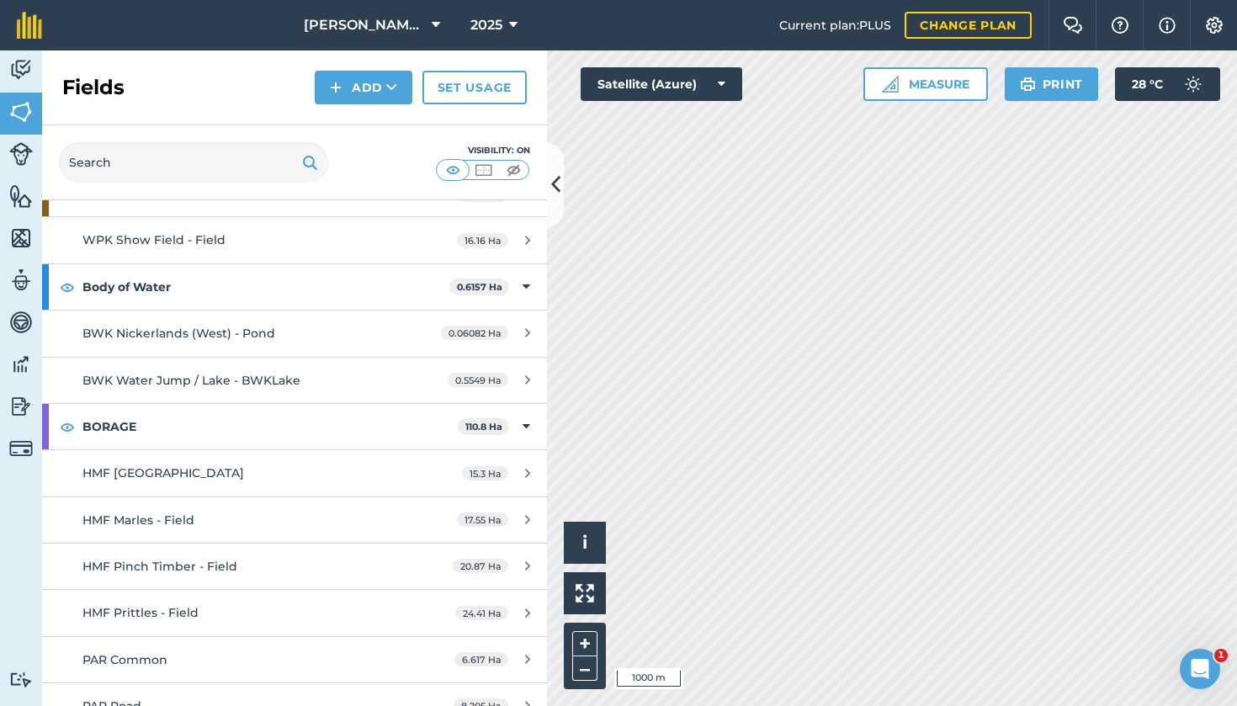
scroll to position [5088, 0]
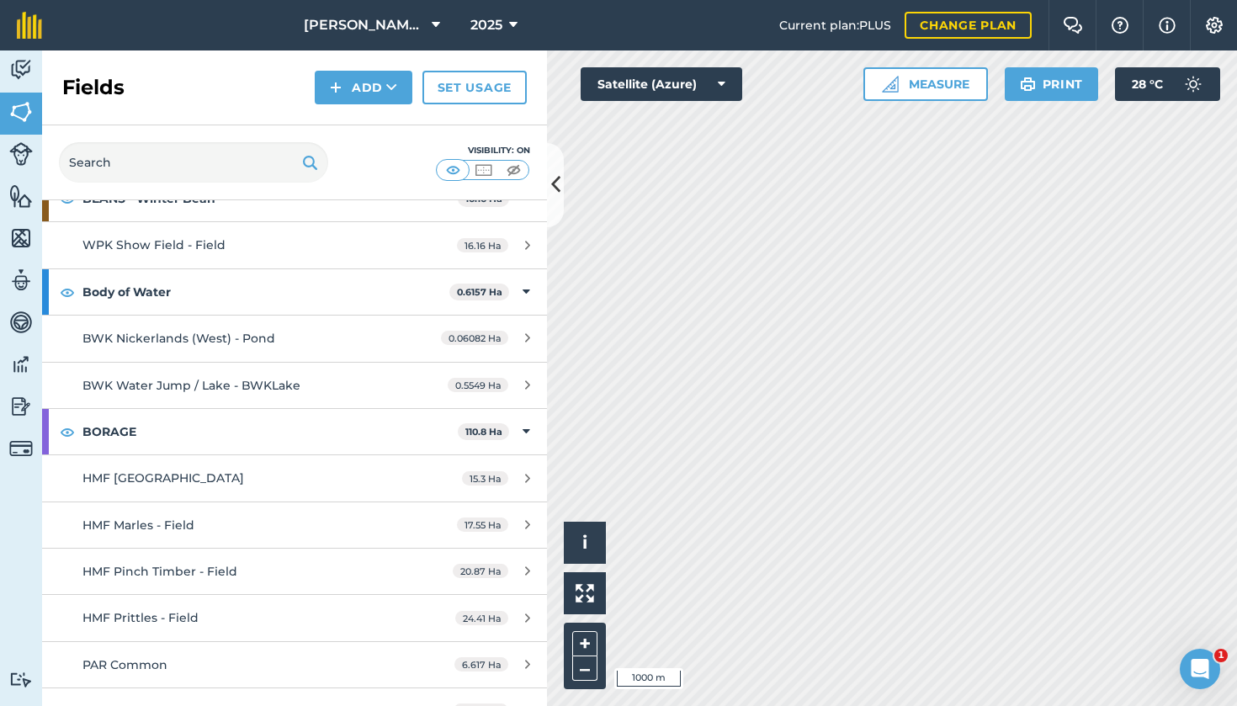
click at [513, 21] on icon at bounding box center [513, 25] width 8 height 20
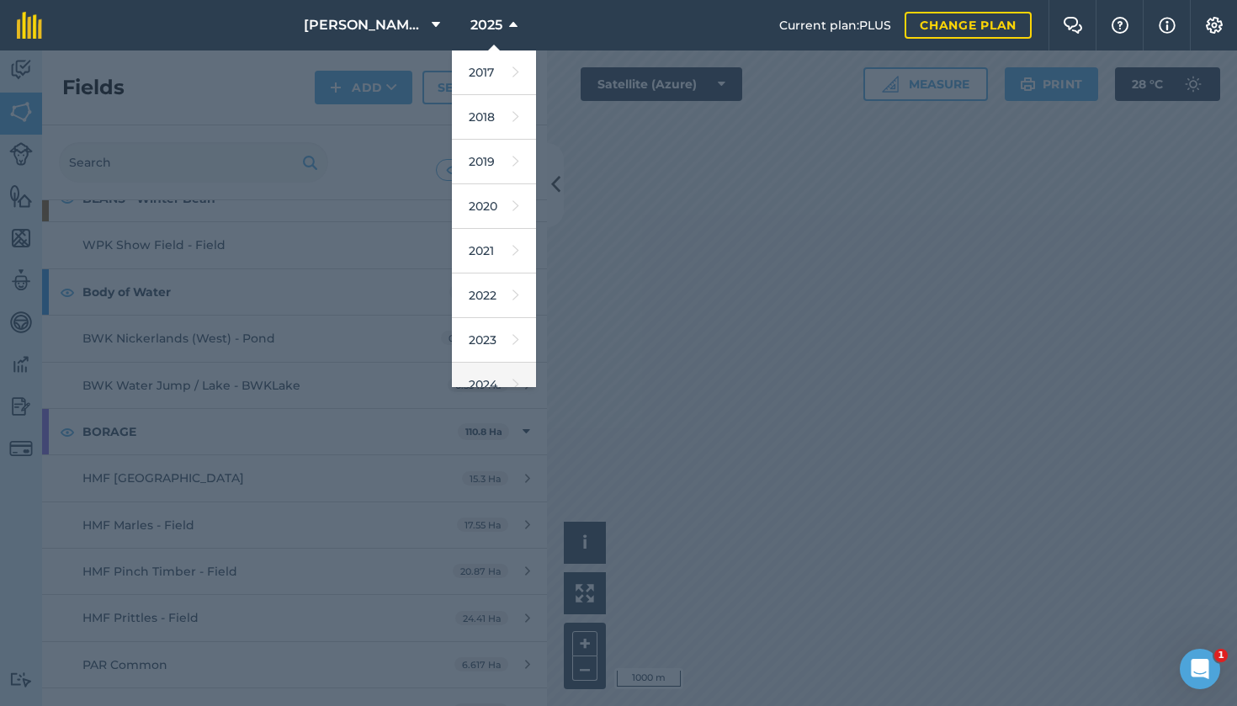
click at [490, 376] on link "2024" at bounding box center [494, 385] width 84 height 45
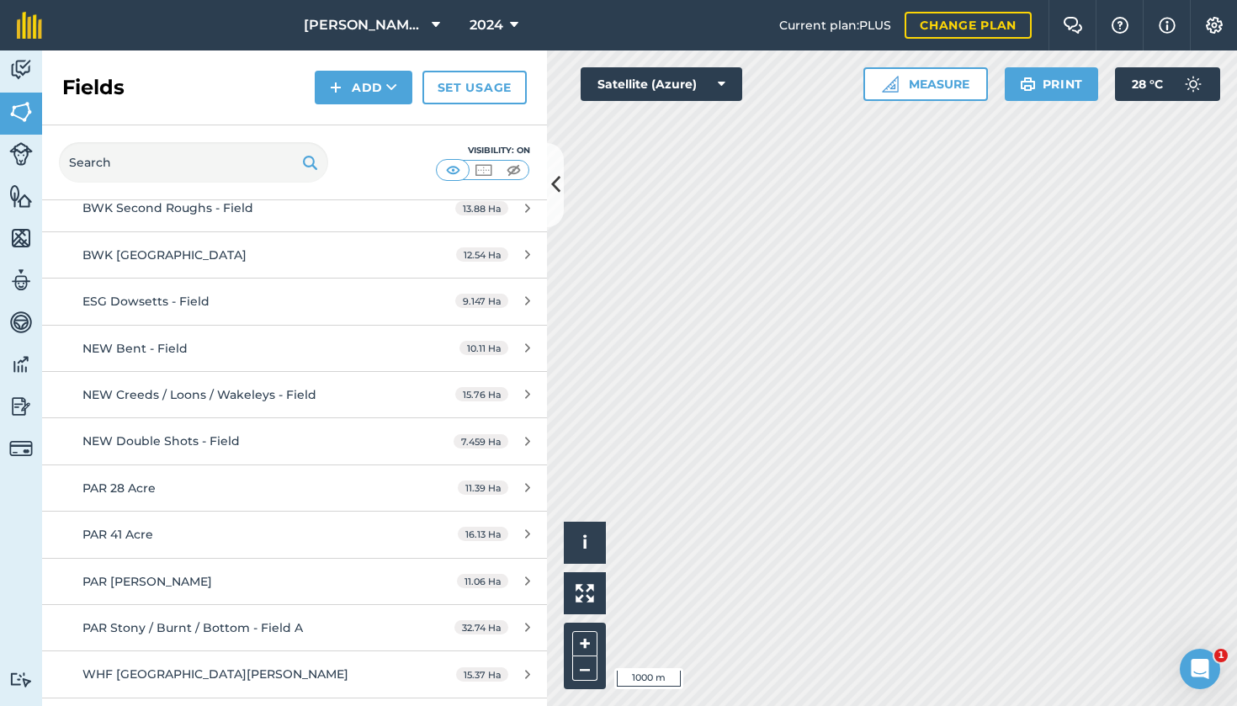
scroll to position [5741, 0]
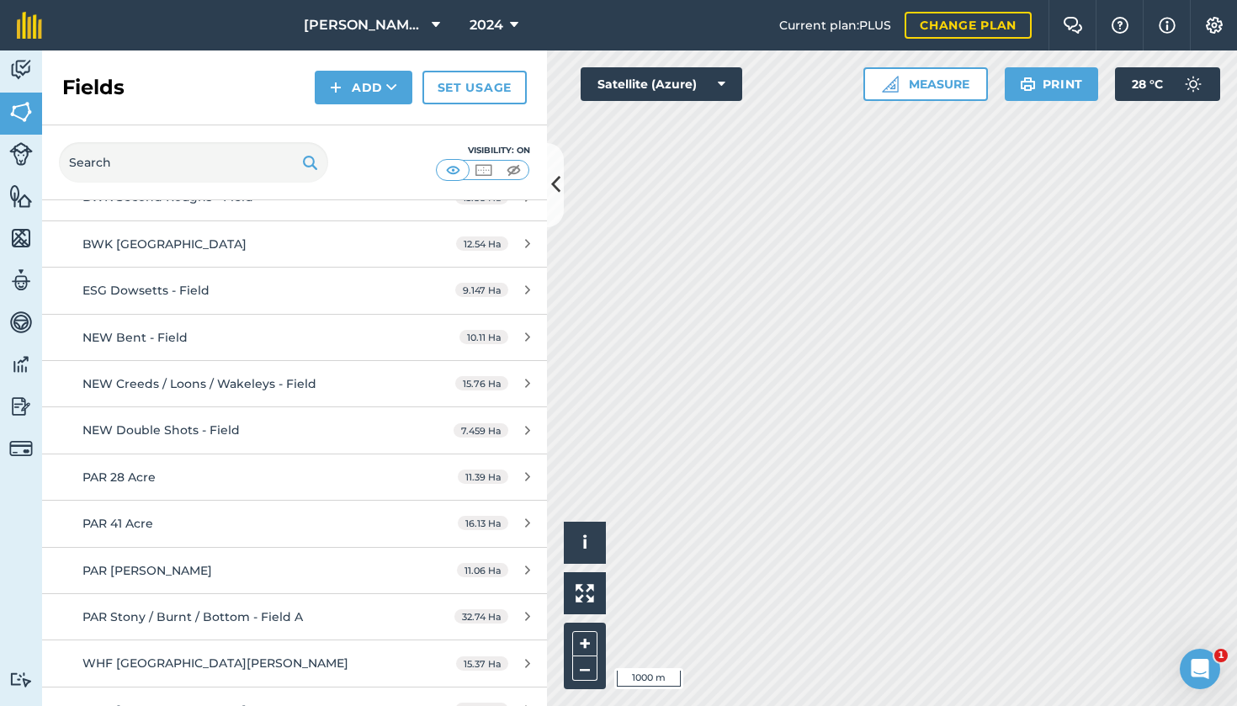
click at [406, 29] on span "[PERSON_NAME] Hayleys Partnership" at bounding box center [364, 25] width 121 height 20
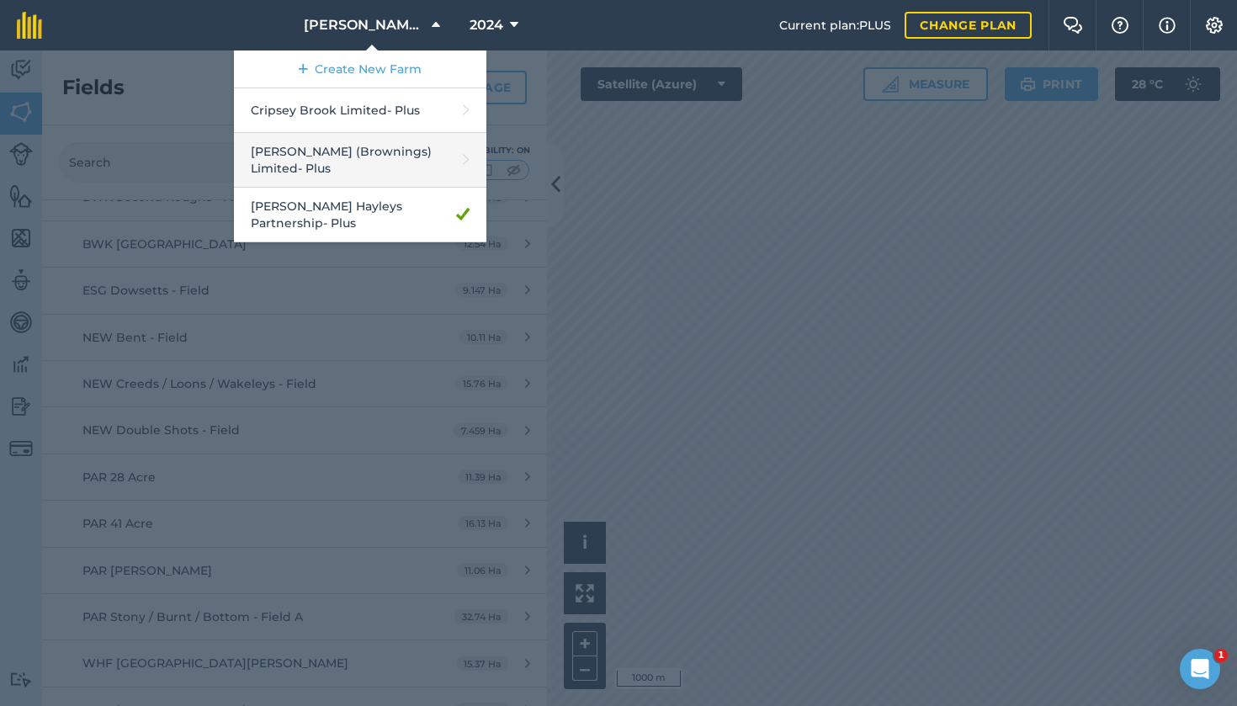
click at [341, 159] on link "Padfield (Brownings) Limited - Plus" at bounding box center [360, 160] width 252 height 55
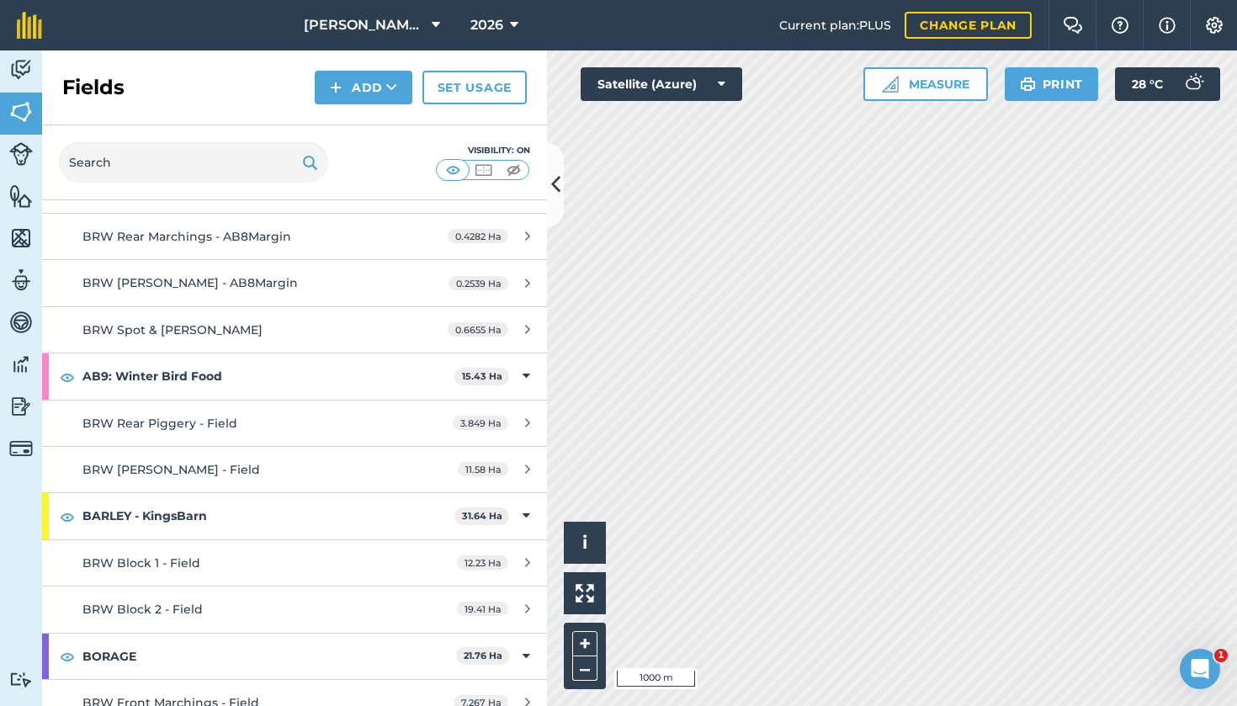
scroll to position [429, 0]
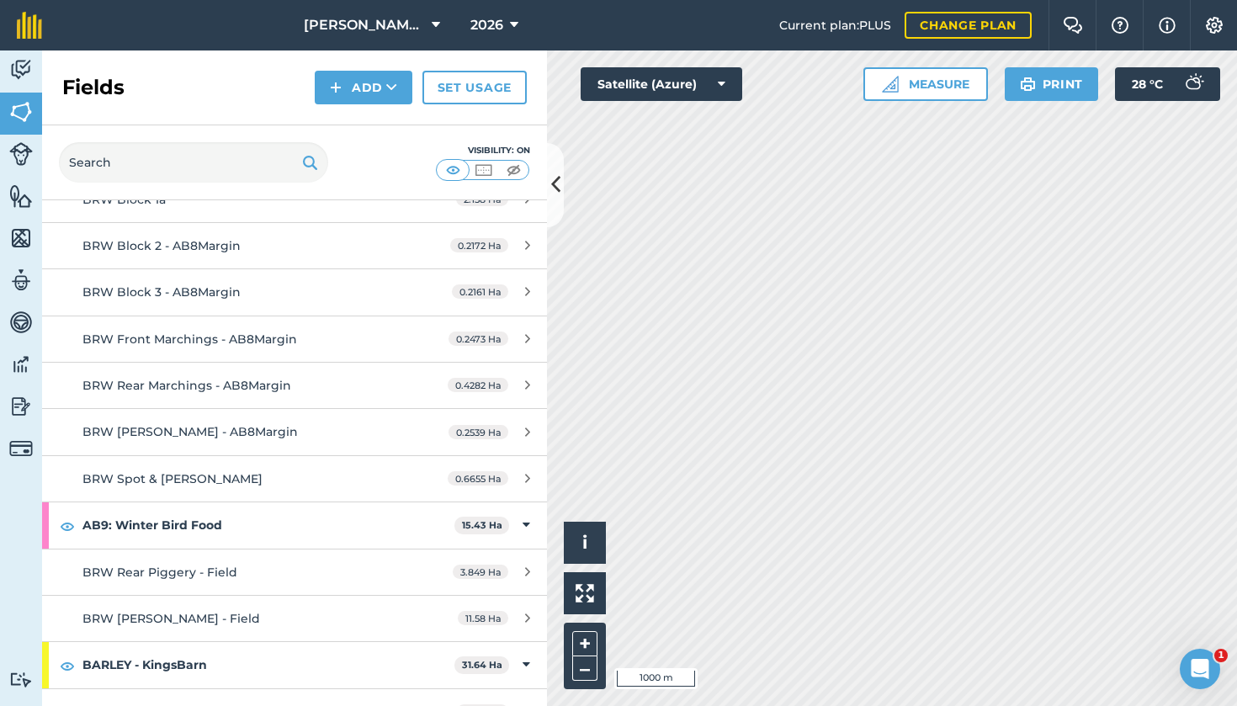
click at [507, 30] on button "2026" at bounding box center [494, 25] width 61 height 50
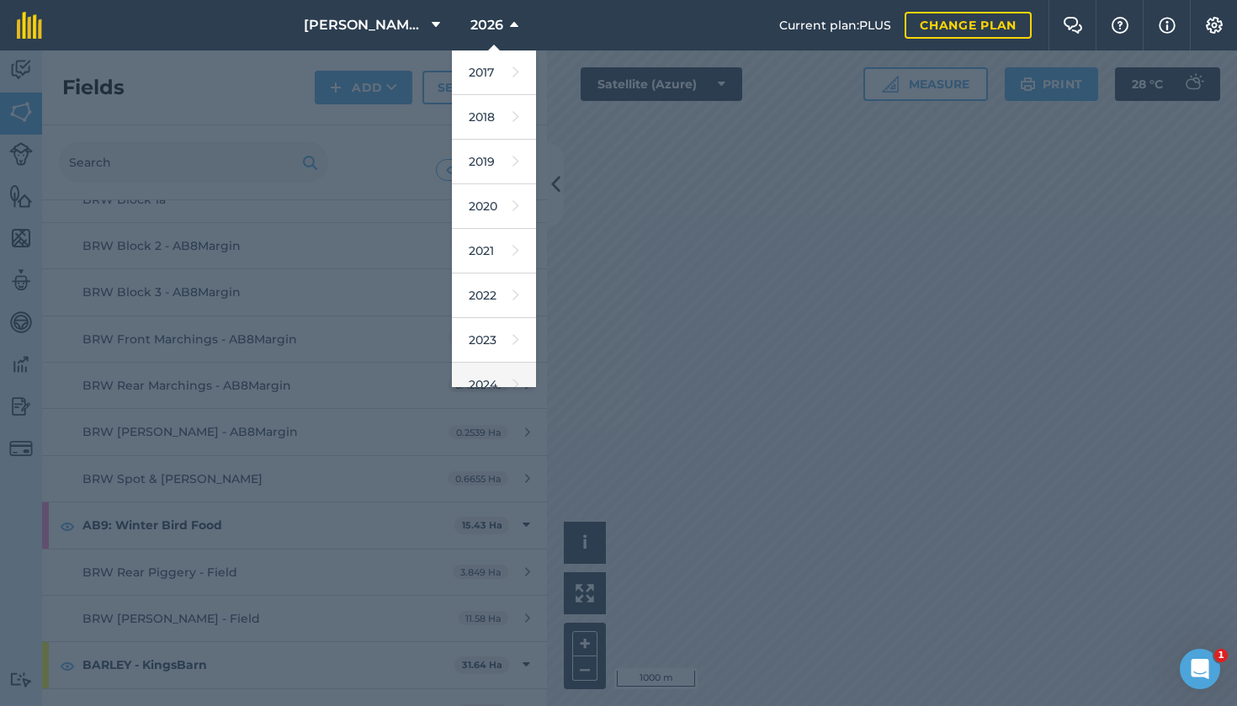
click at [486, 376] on link "2024" at bounding box center [494, 385] width 84 height 45
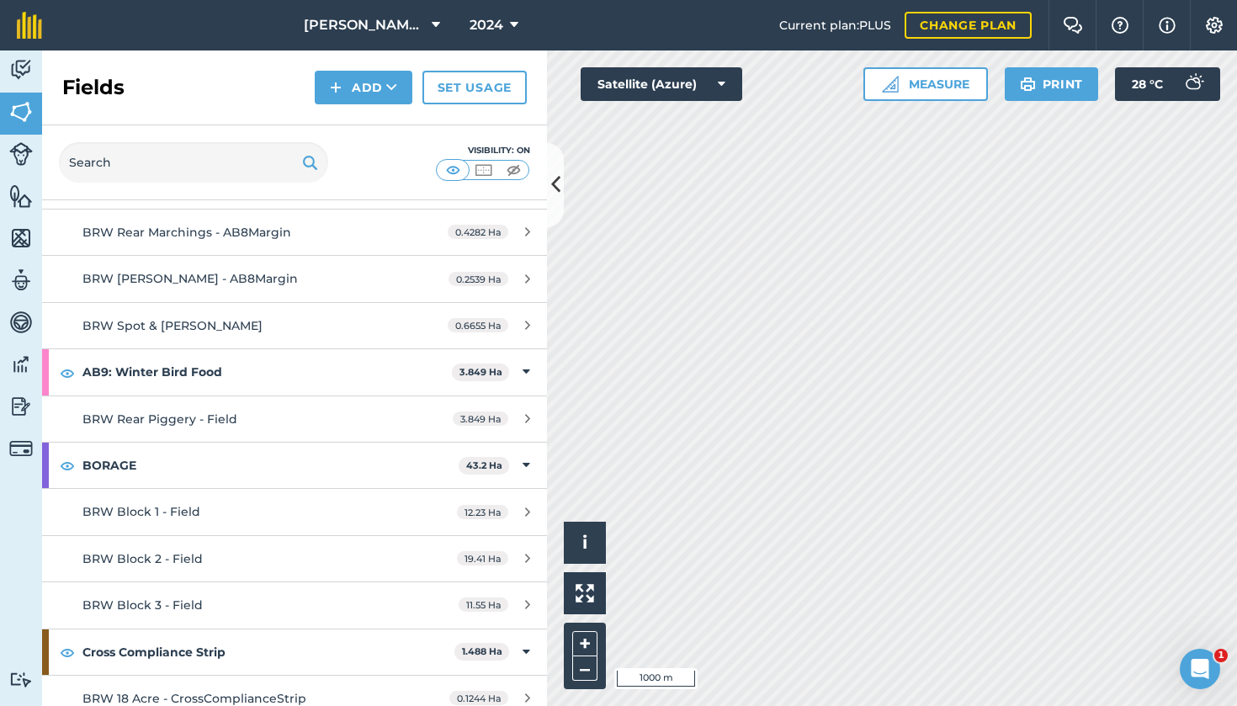
scroll to position [585, 0]
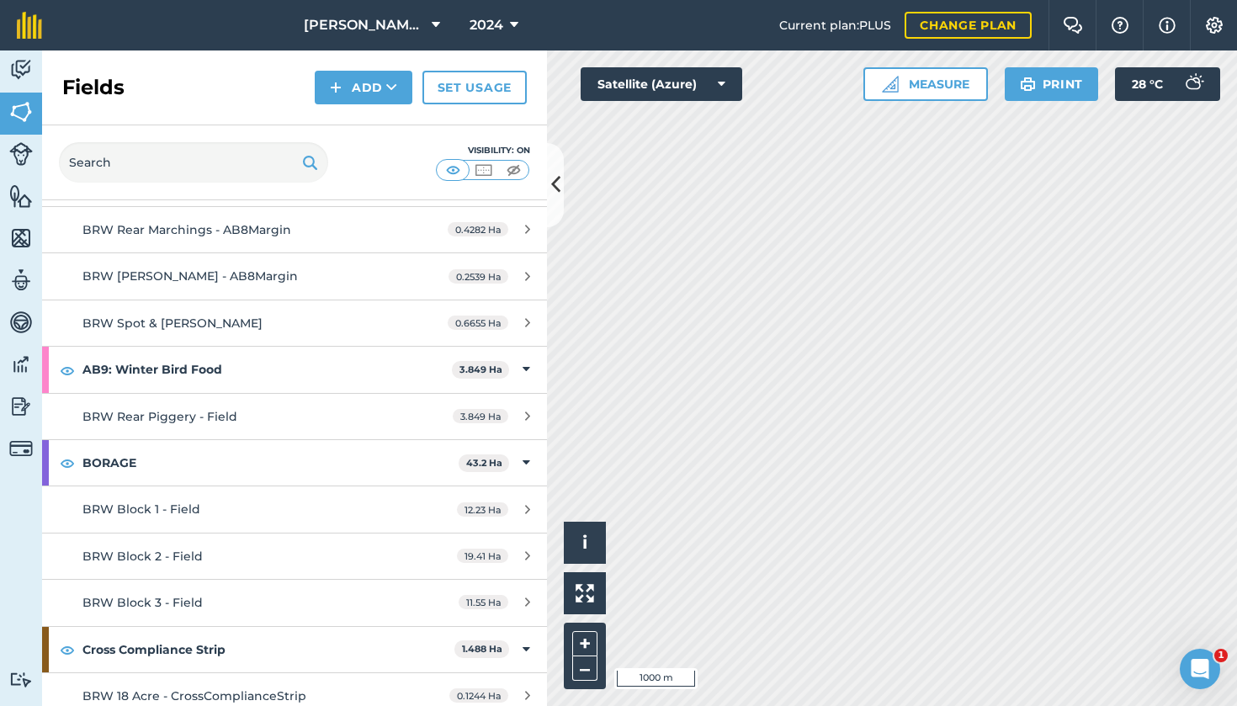
click at [437, 19] on icon at bounding box center [436, 25] width 8 height 20
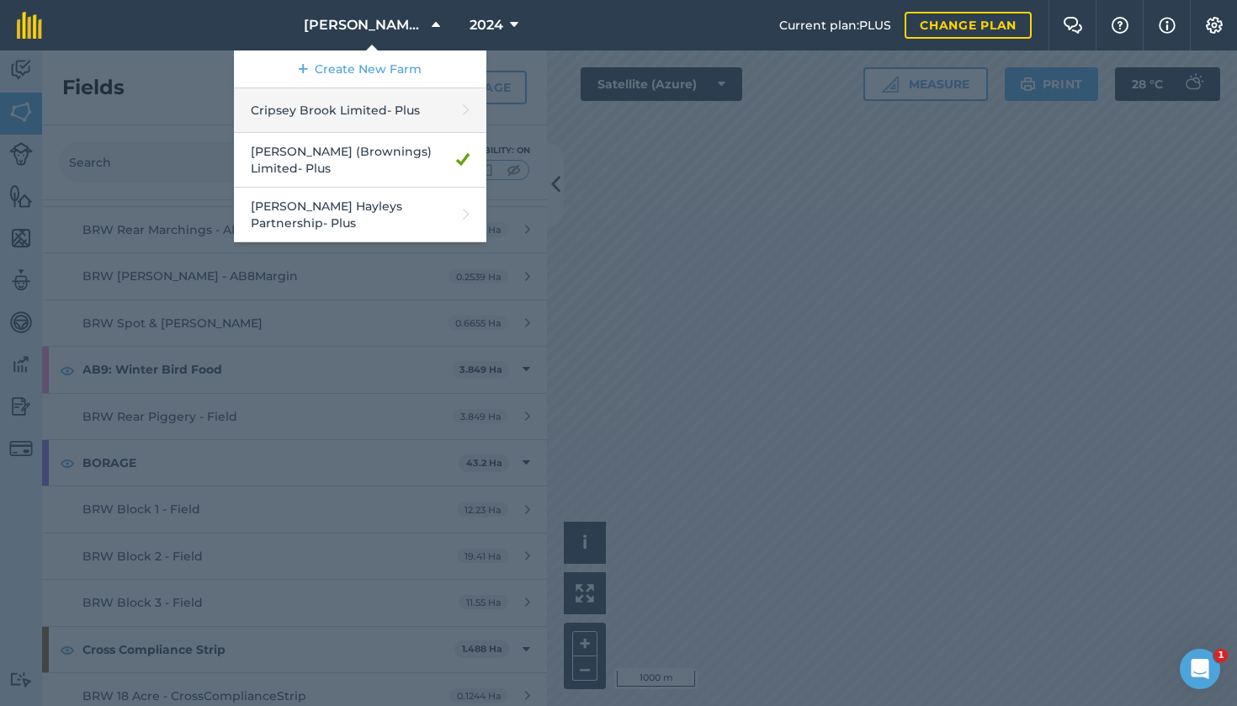
click at [298, 108] on link "Cripsey Brook Limited - Plus" at bounding box center [360, 110] width 252 height 45
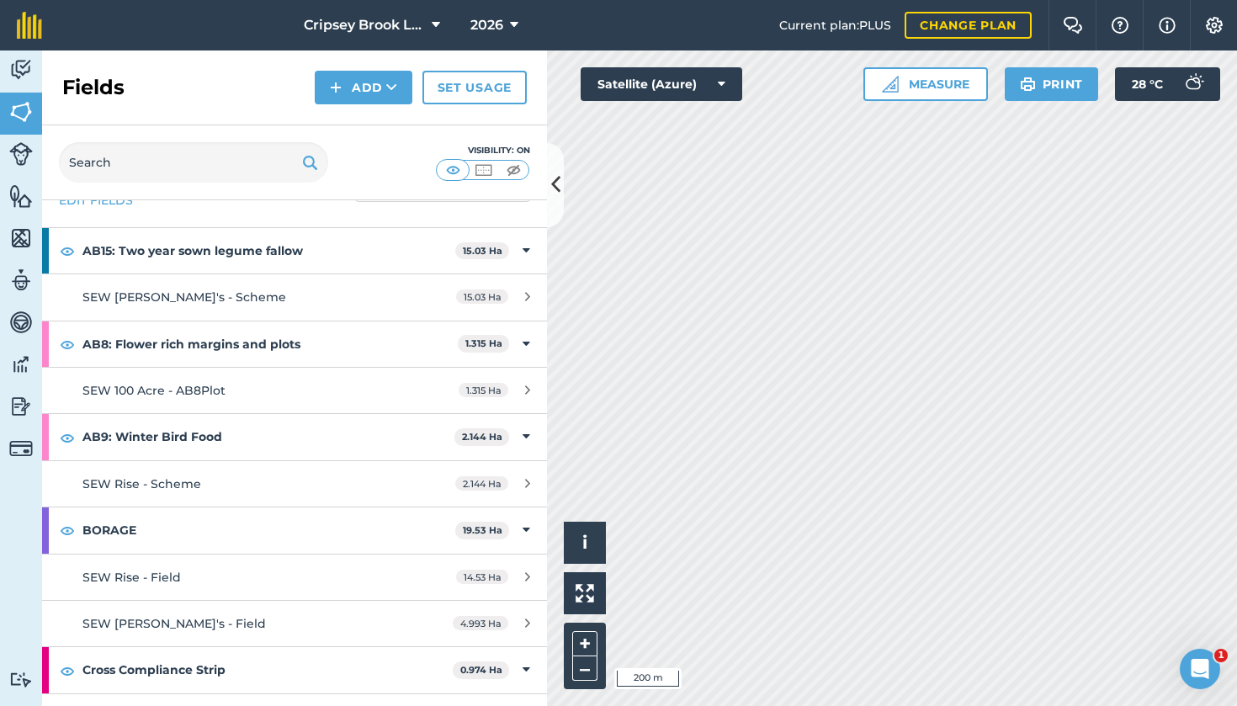
scroll to position [74, 0]
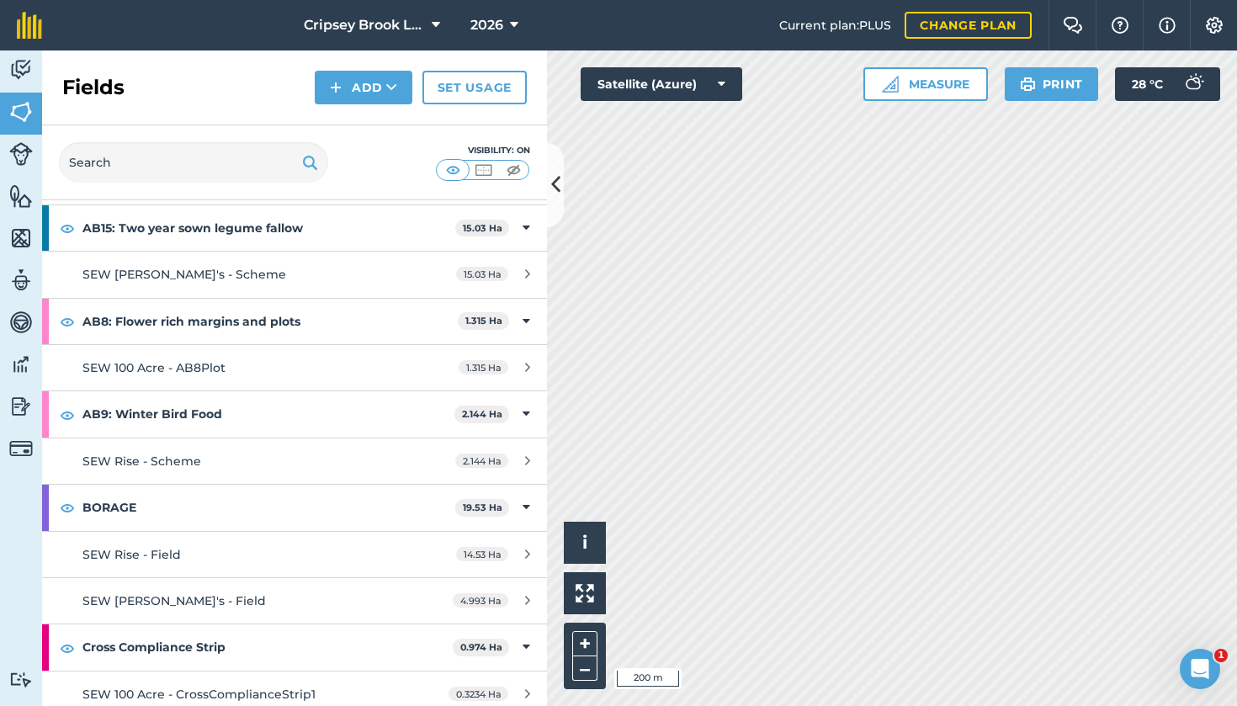
click at [501, 24] on span "2026" at bounding box center [486, 25] width 33 height 20
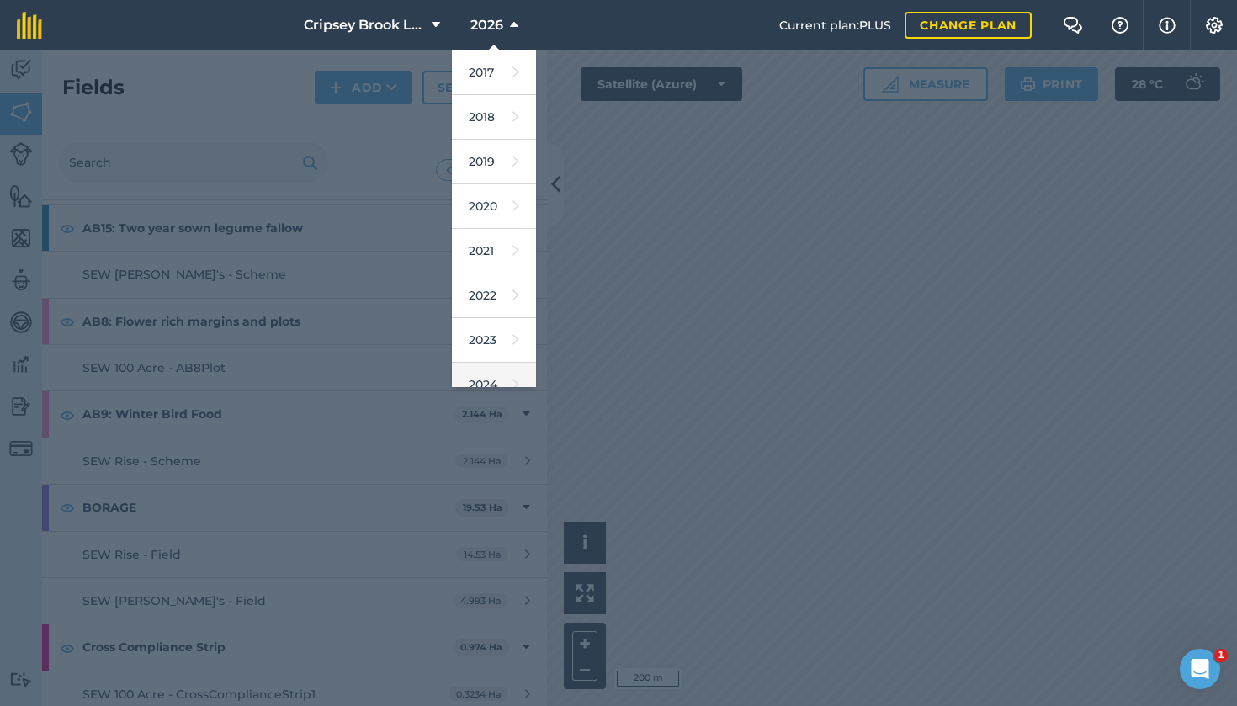
click at [481, 375] on link "2024" at bounding box center [494, 385] width 84 height 45
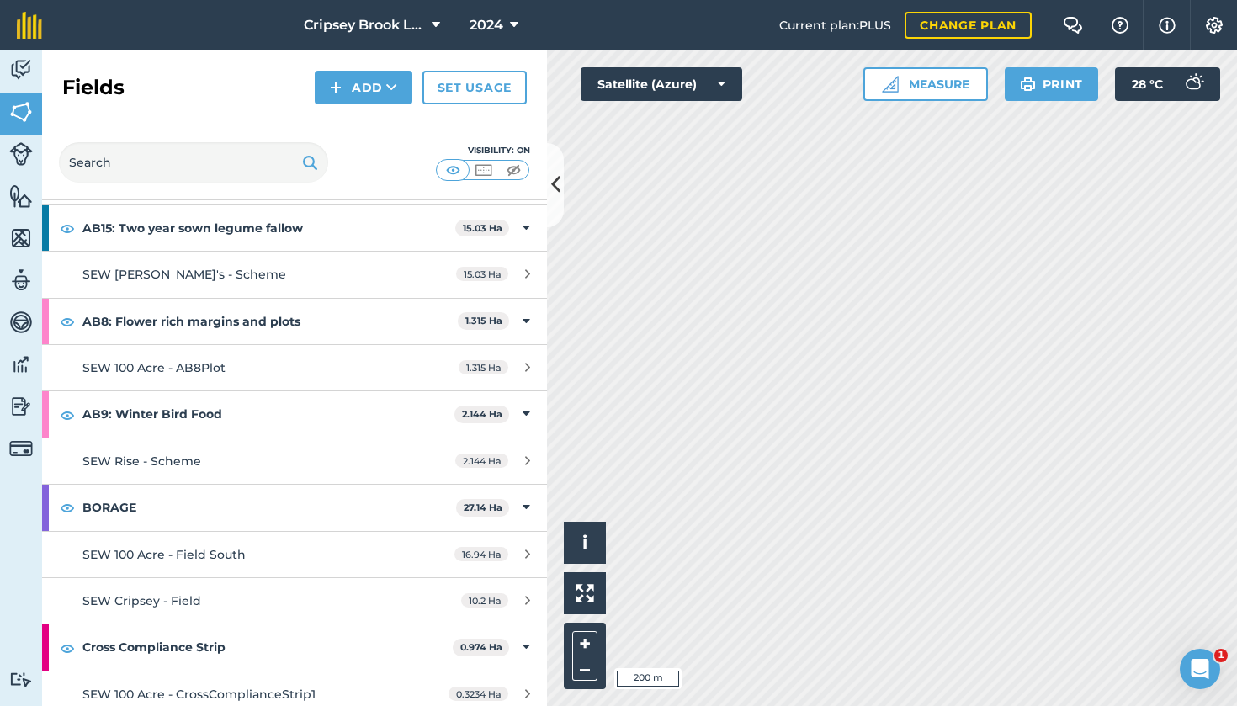
click at [432, 33] on icon at bounding box center [436, 25] width 8 height 20
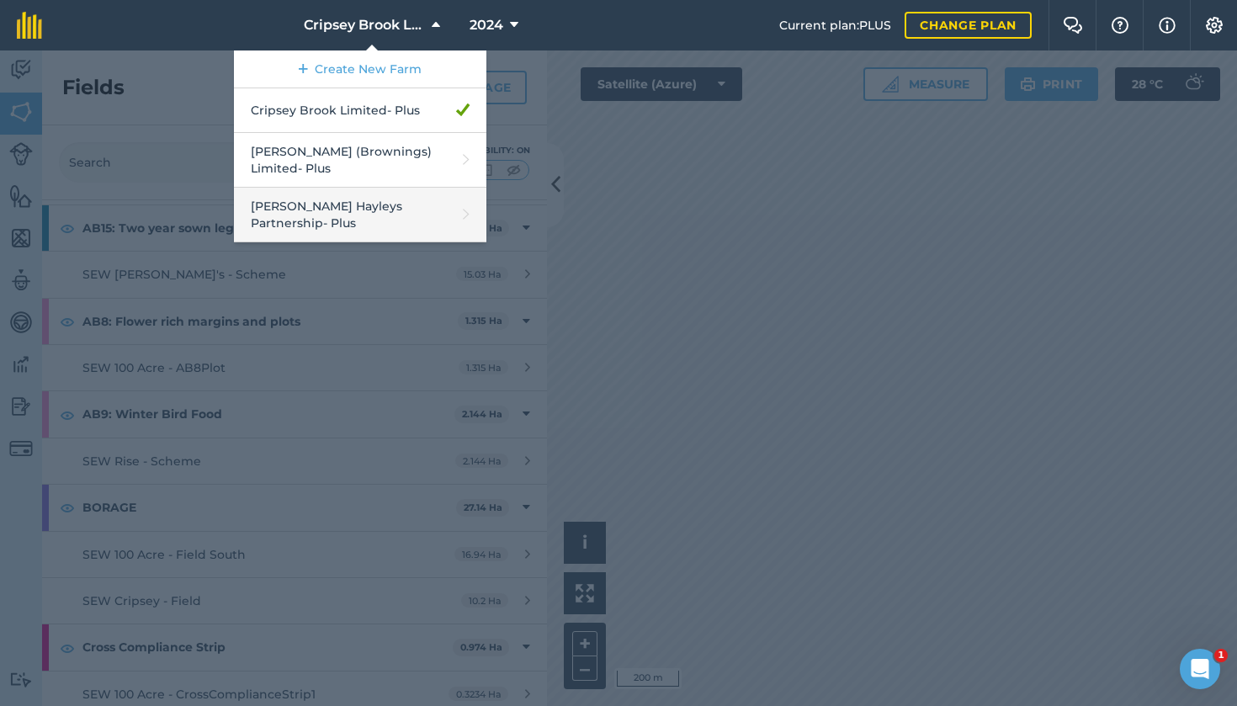
click at [337, 196] on link "[PERSON_NAME] Hayleys Partnership - Plus" at bounding box center [360, 215] width 252 height 55
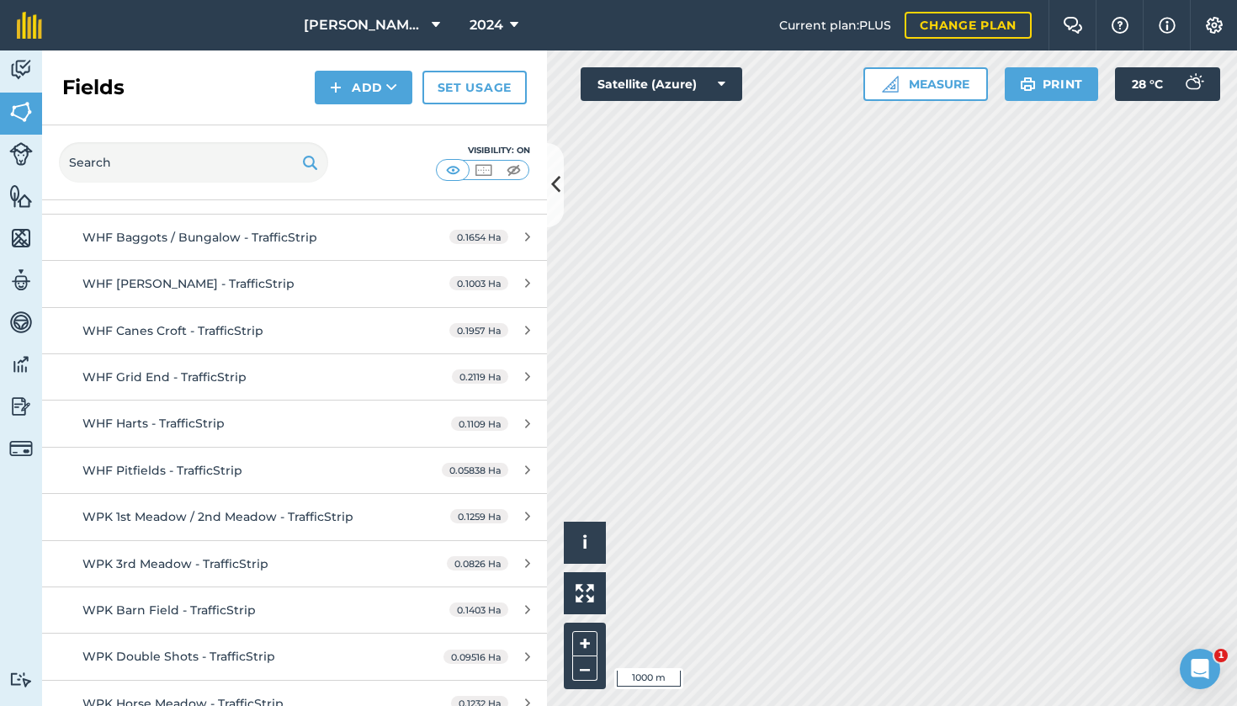
scroll to position [15200, 0]
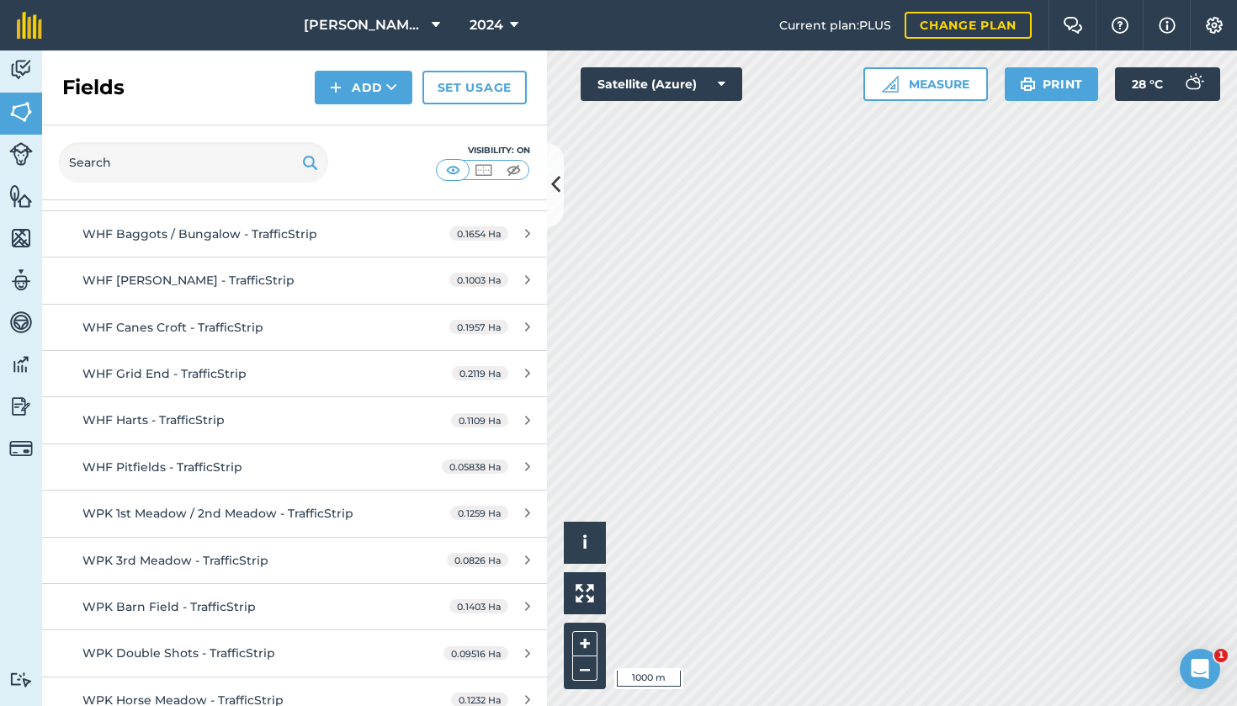
click at [504, 31] on button "2024" at bounding box center [494, 25] width 62 height 50
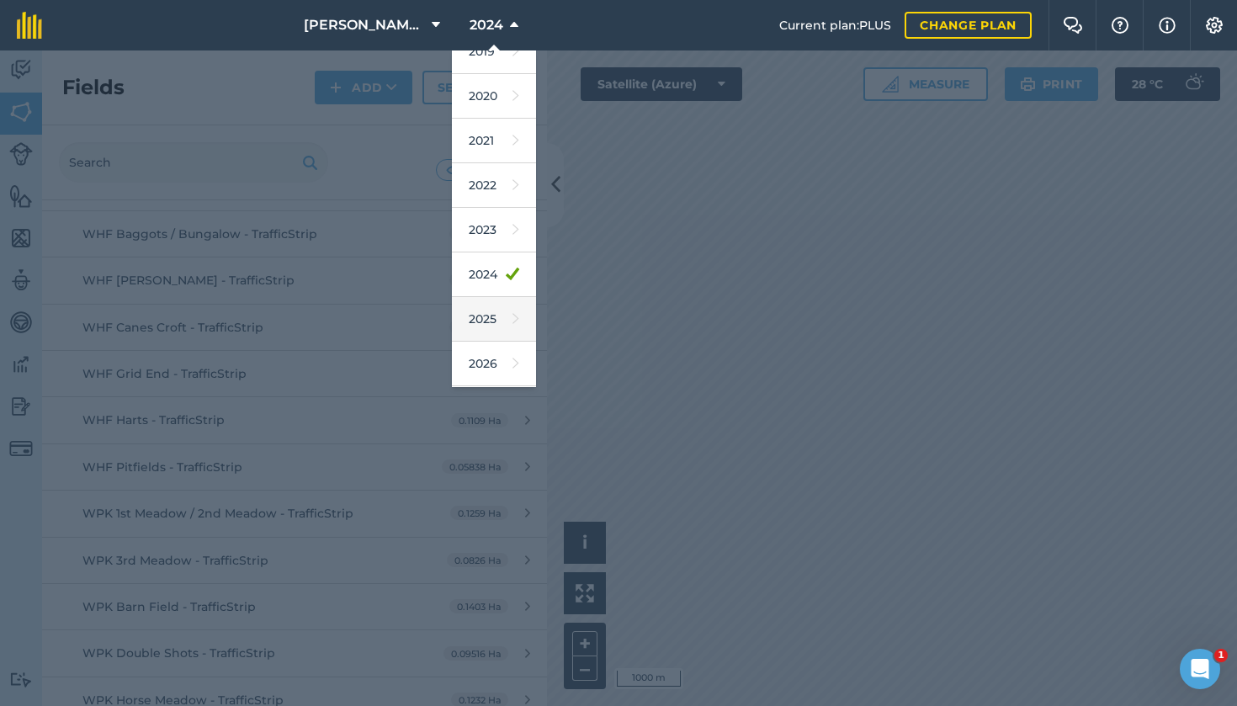
scroll to position [120, 0]
click at [487, 349] on link "2026" at bounding box center [494, 353] width 84 height 45
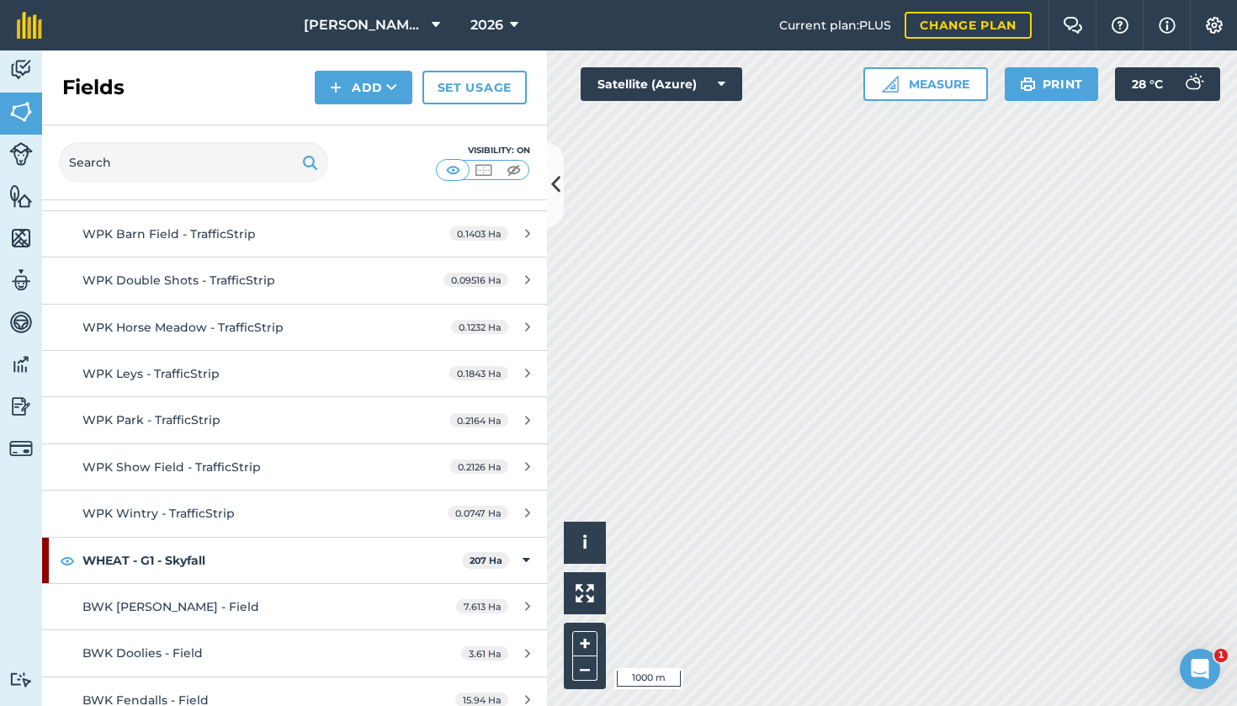
click at [487, 459] on span "0.2126 Ha" at bounding box center [479, 466] width 58 height 14
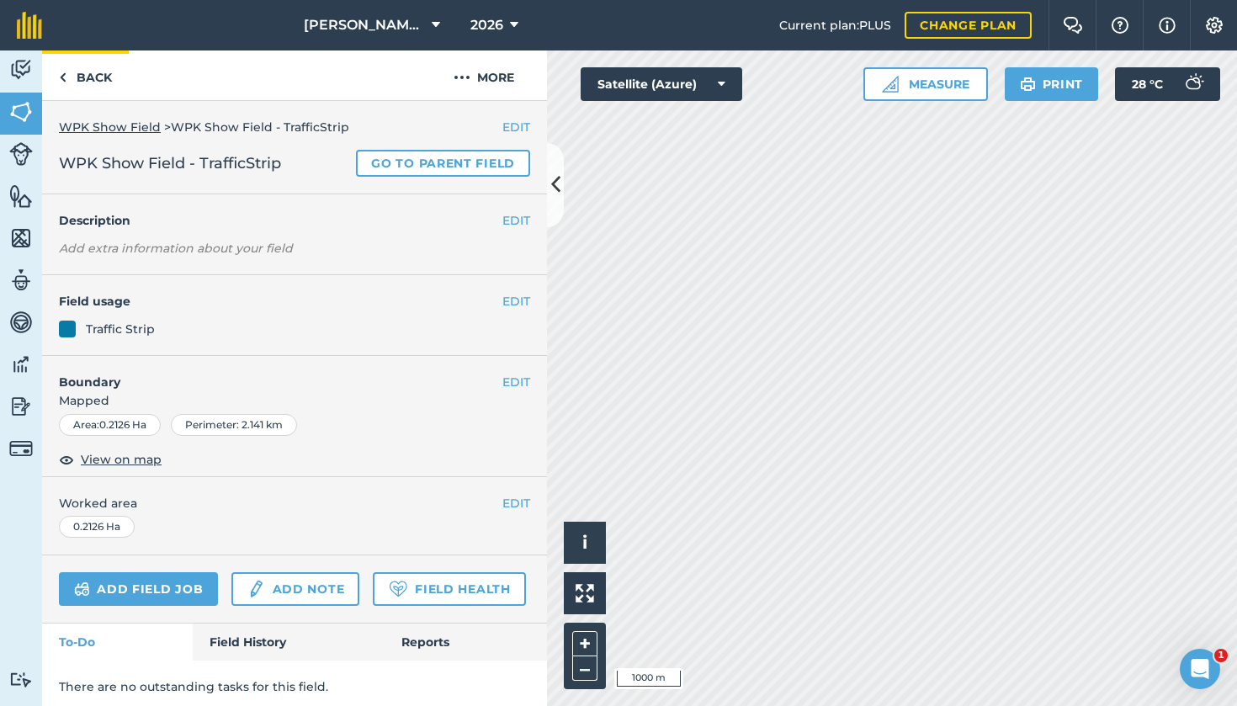
click at [93, 77] on link "Back" at bounding box center [85, 75] width 87 height 50
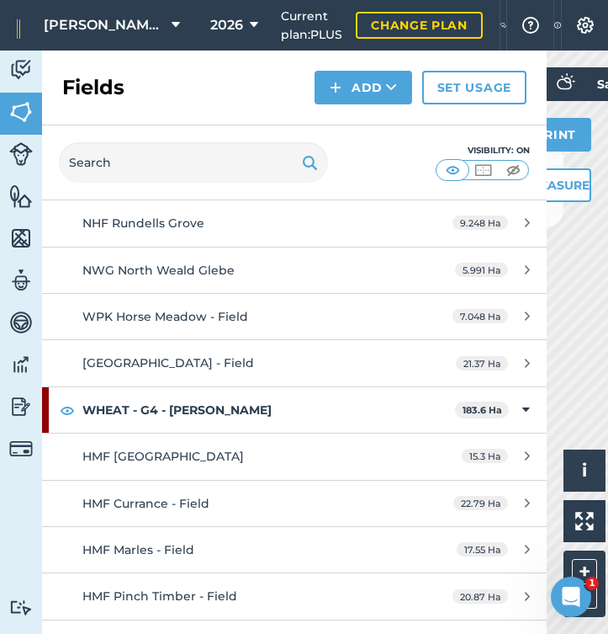
scroll to position [16819, 0]
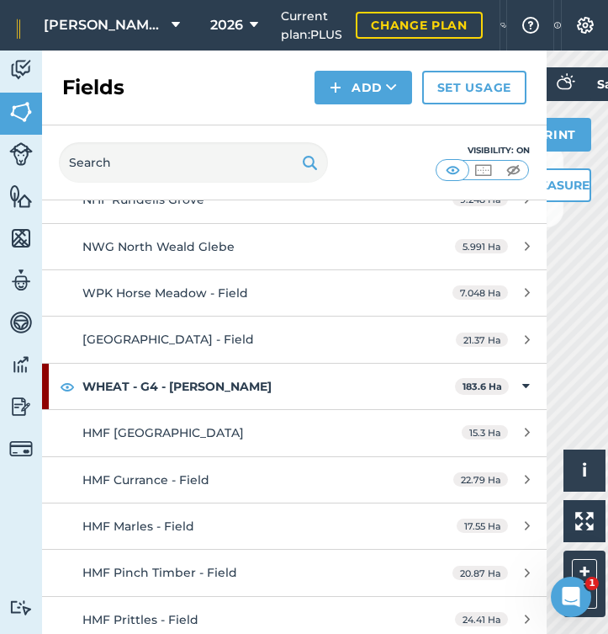
click at [139, 472] on span "HMF Currance - Field" at bounding box center [145, 479] width 127 height 15
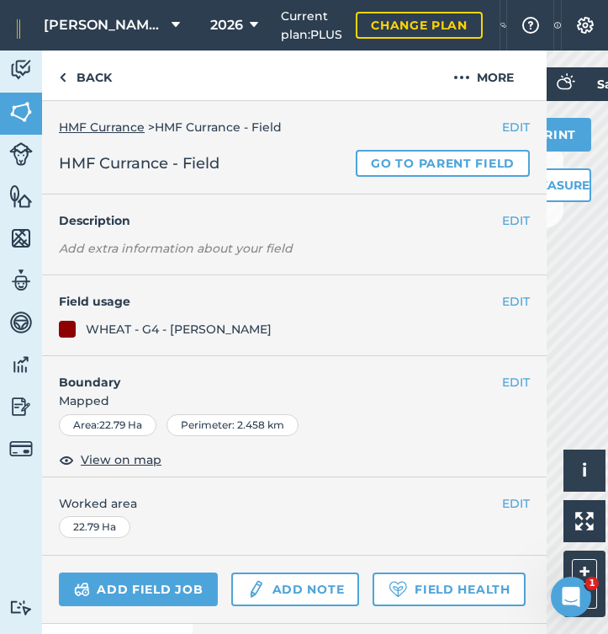
click at [519, 294] on button "EDIT" at bounding box center [516, 301] width 28 height 19
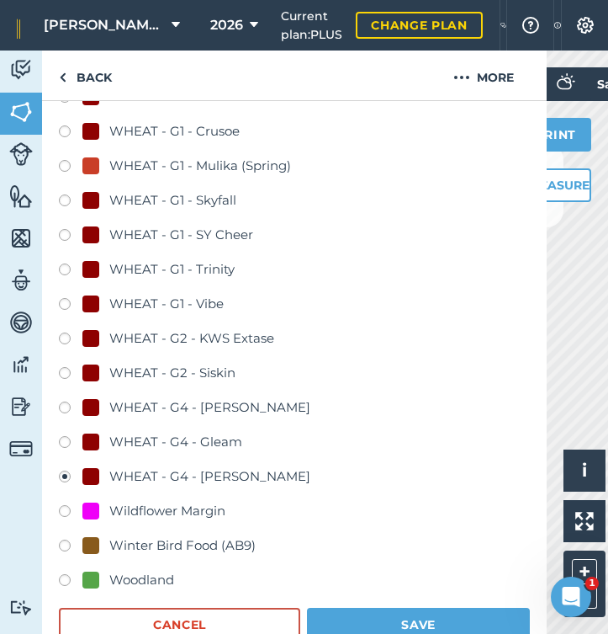
scroll to position [1059, 0]
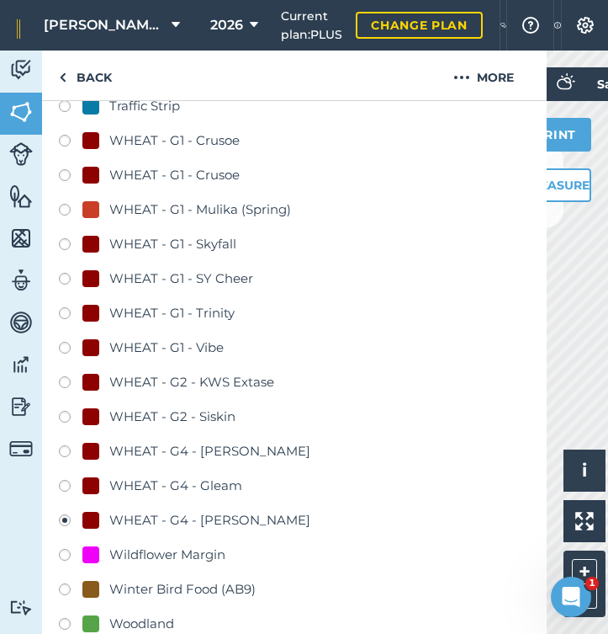
click at [64, 246] on label at bounding box center [71, 246] width 24 height 17
radio input "true"
radio input "false"
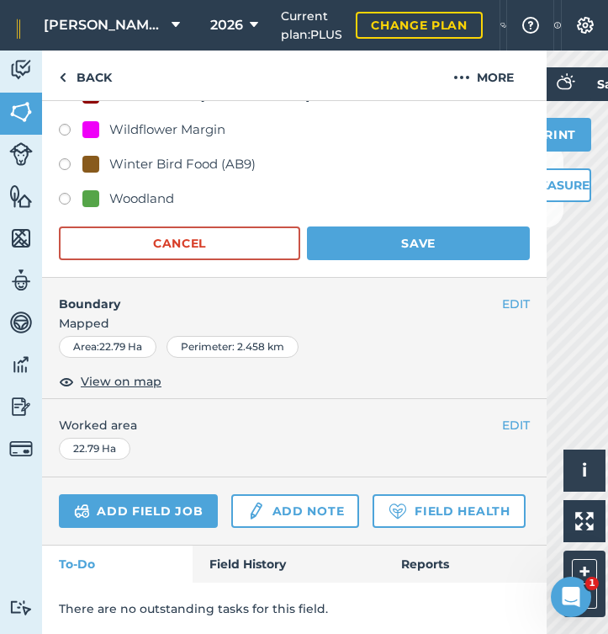
scroll to position [1483, 0]
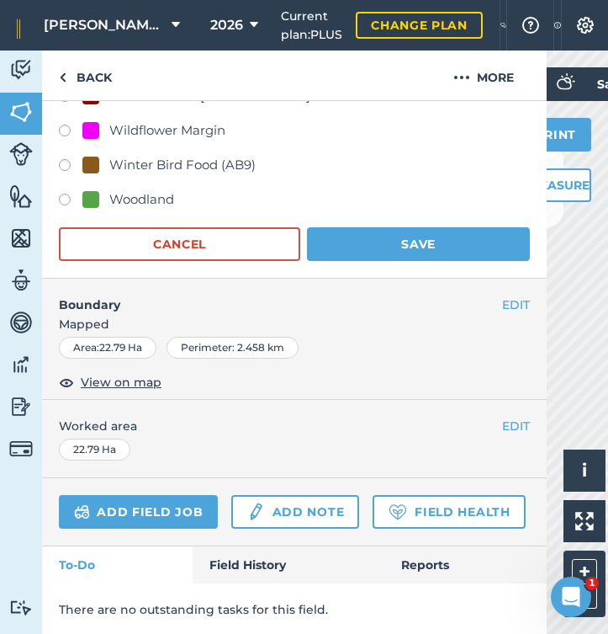
click at [425, 241] on button "Save" at bounding box center [418, 244] width 223 height 34
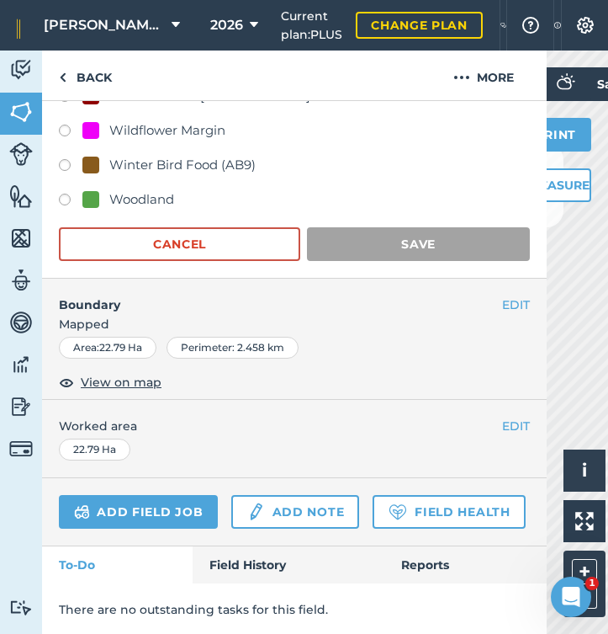
scroll to position [77, 0]
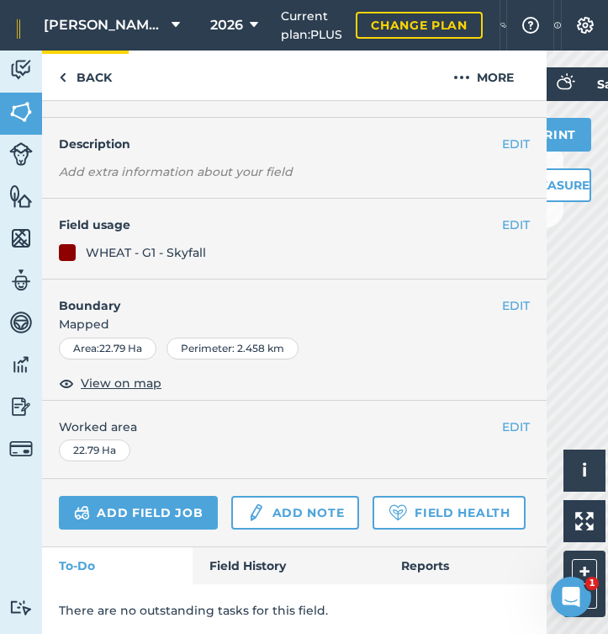
click at [93, 81] on link "Back" at bounding box center [85, 75] width 87 height 50
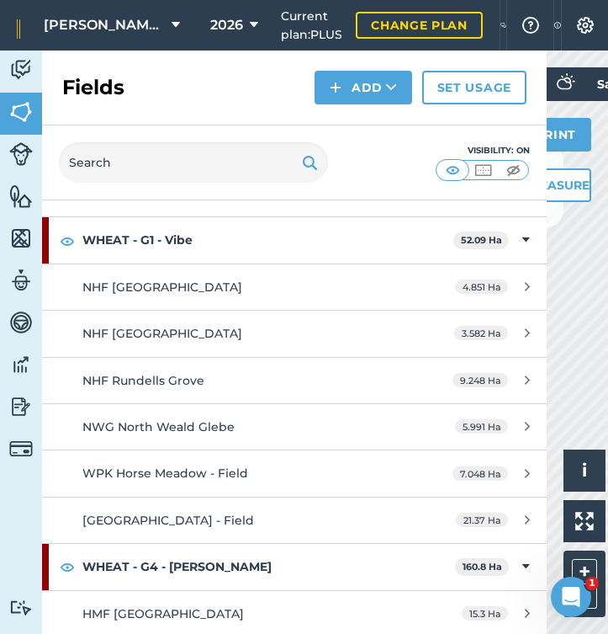
scroll to position [16647, 0]
